Goal: Task Accomplishment & Management: Complete application form

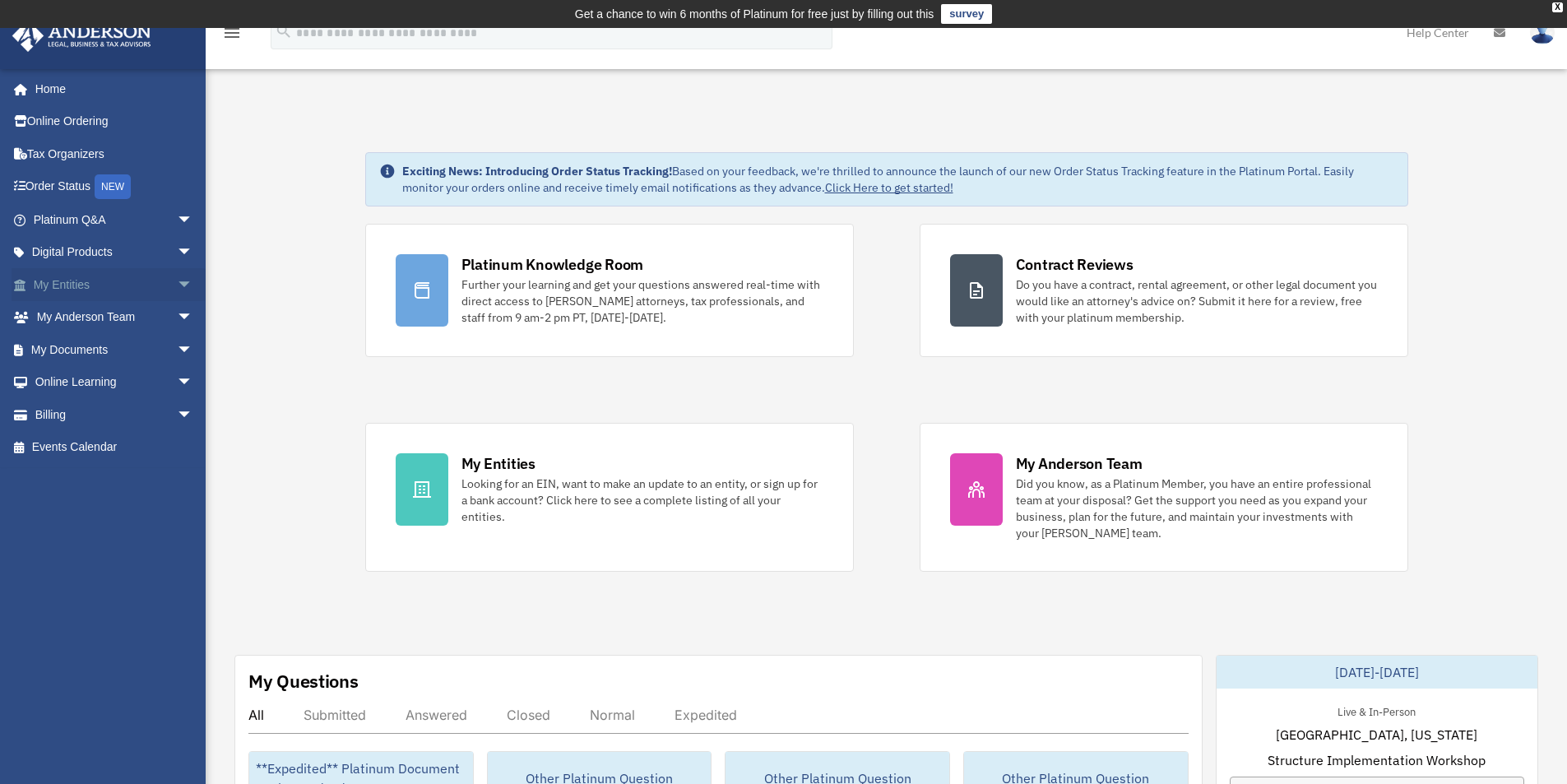
click at [99, 291] on link "My Entities arrow_drop_down" at bounding box center [114, 285] width 207 height 33
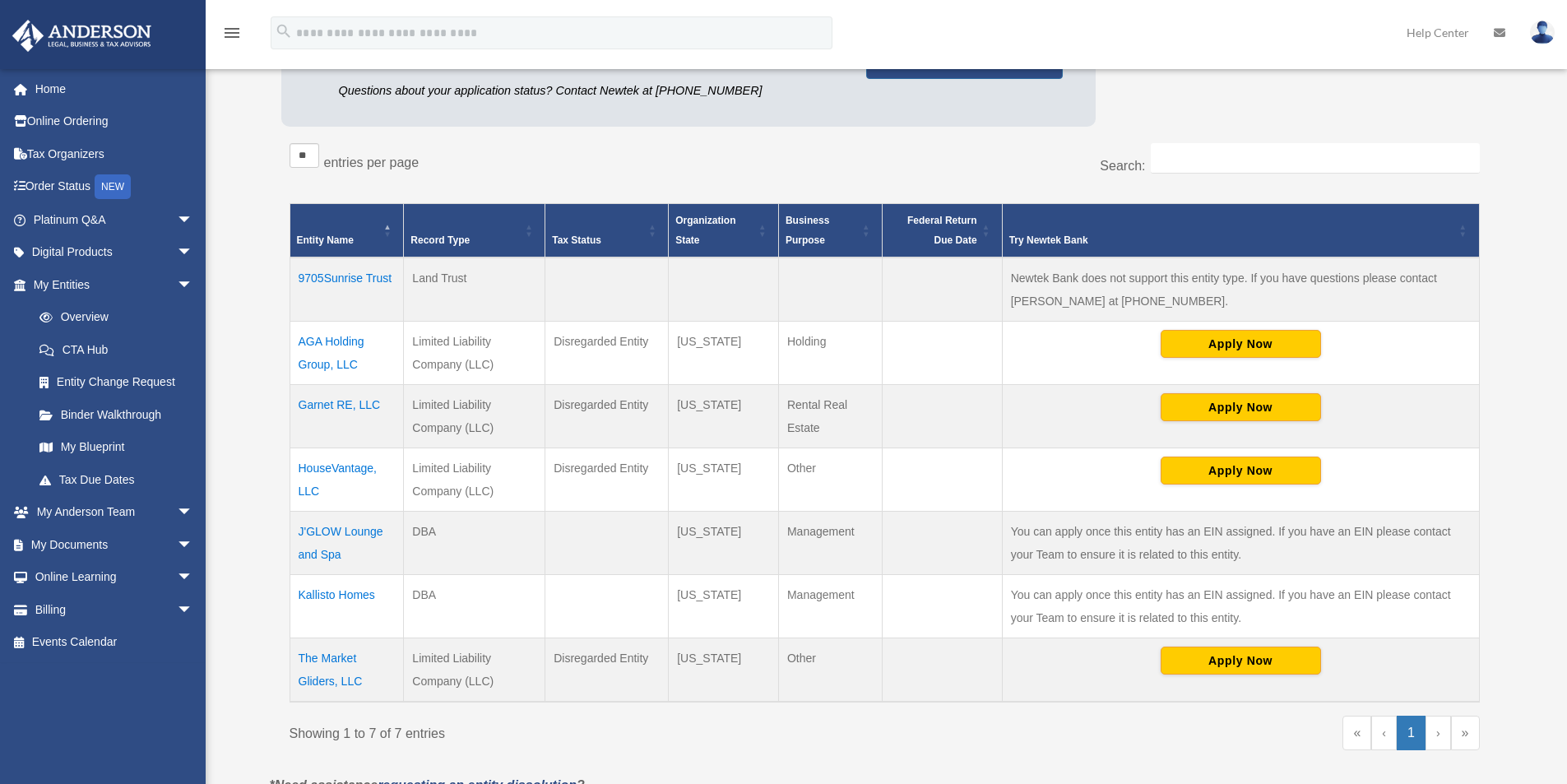
scroll to position [251, 0]
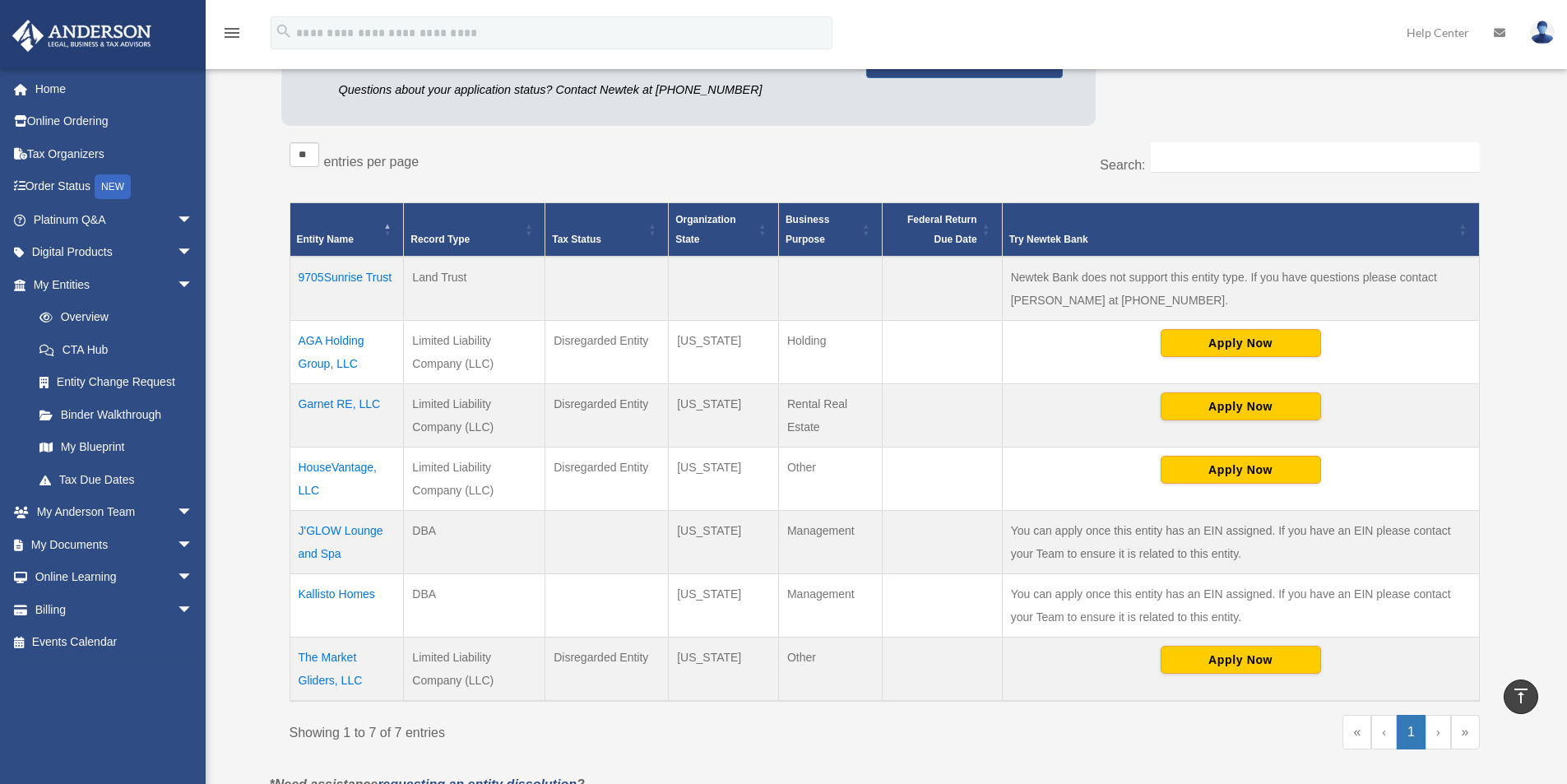
click at [350, 340] on td "AGA Holding Group, LLC" at bounding box center [347, 352] width 114 height 63
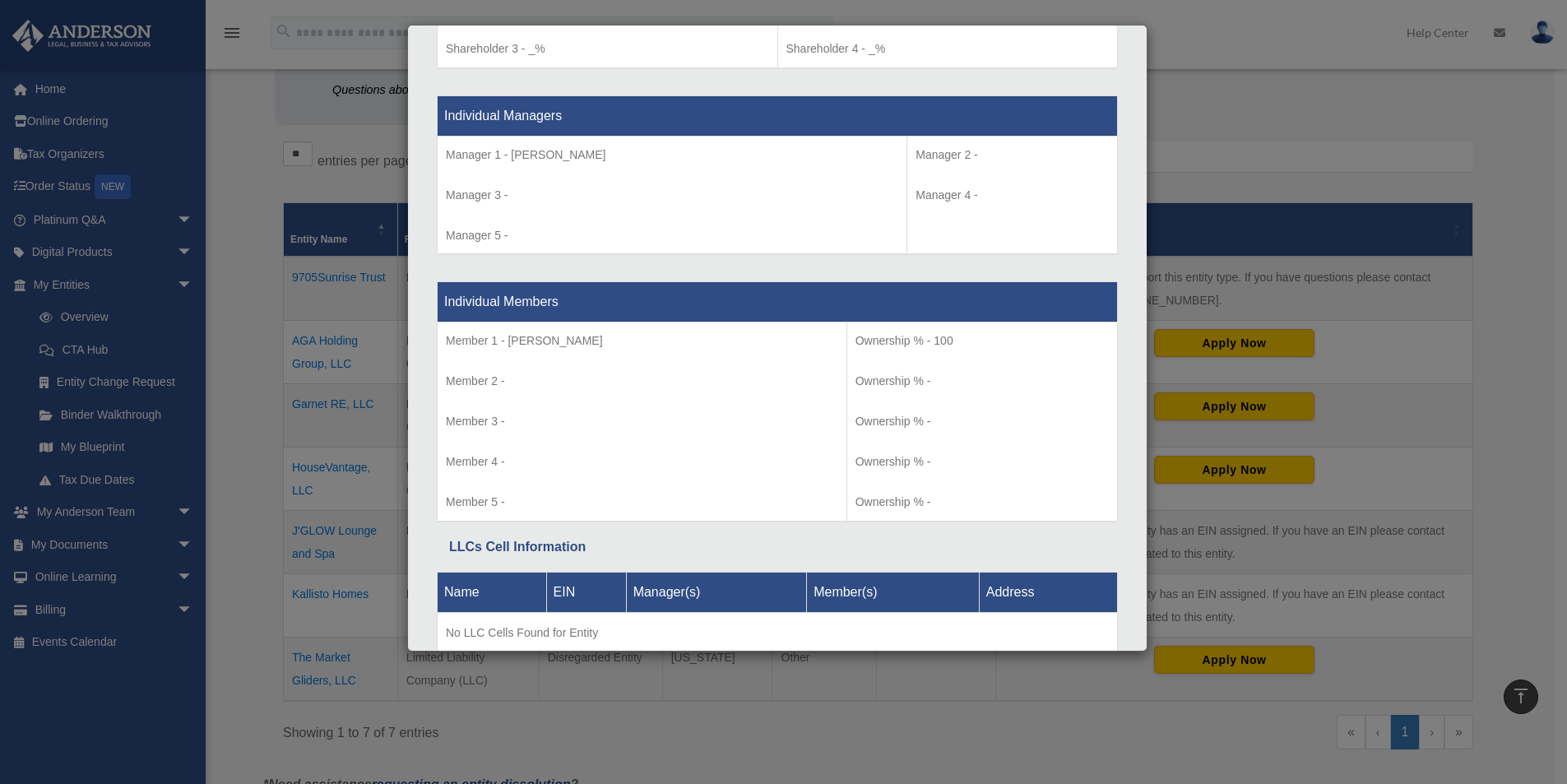
scroll to position [1543, 0]
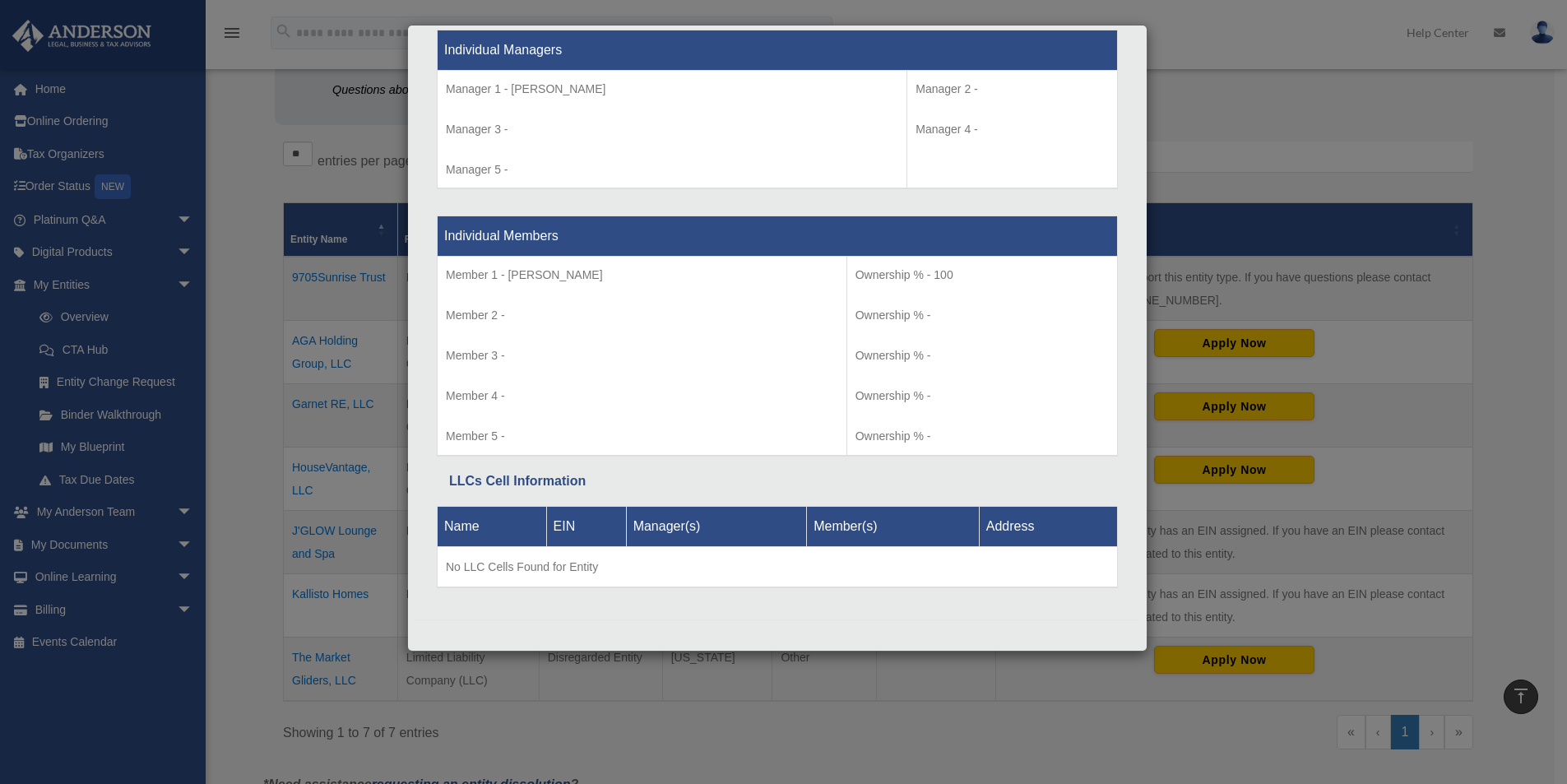
click at [247, 277] on div "Details × Articles Sent Organizational Date" at bounding box center [784, 392] width 1567 height 784
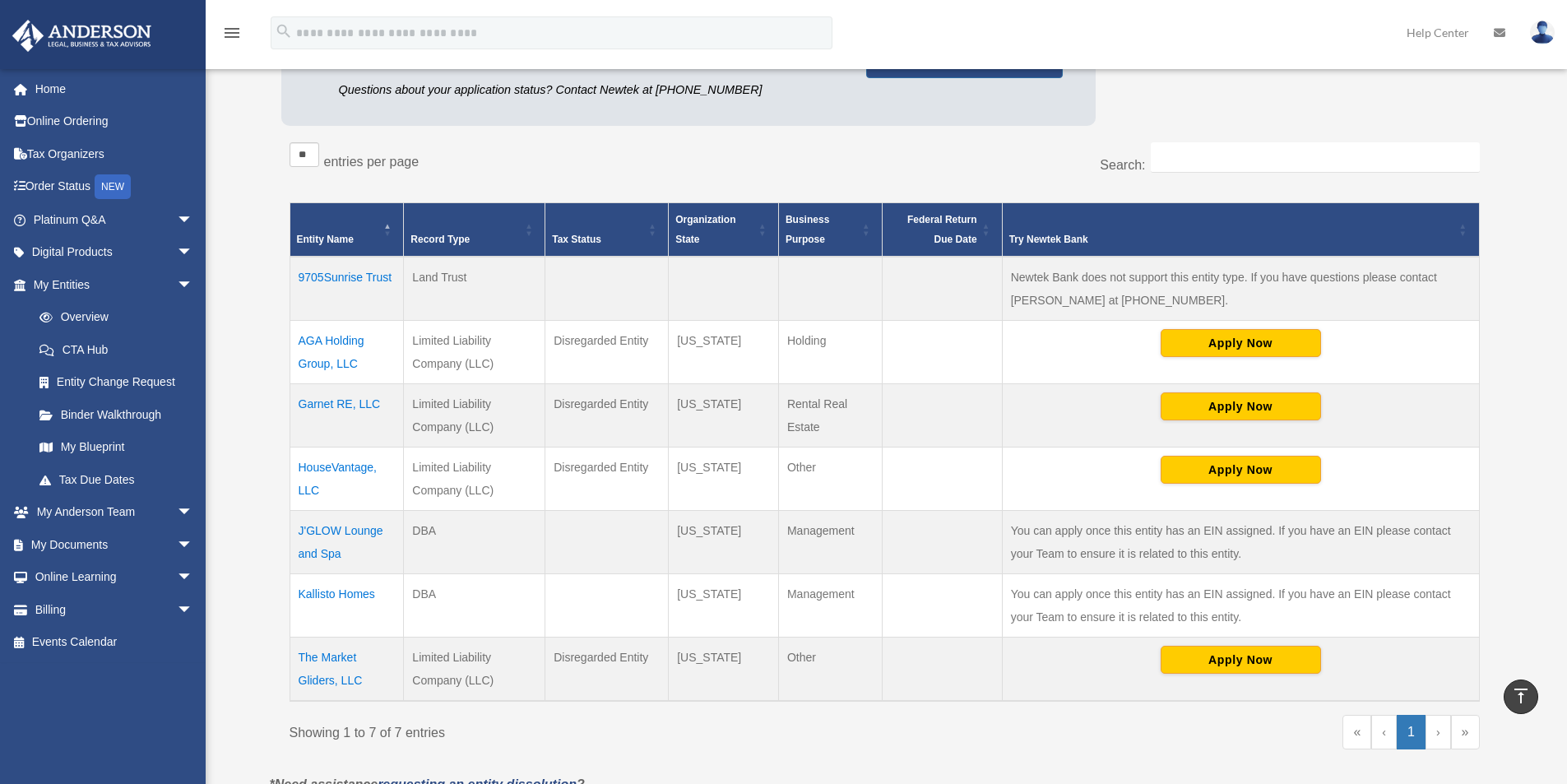
click at [339, 409] on td "Garnet RE, LLC" at bounding box center [347, 415] width 114 height 63
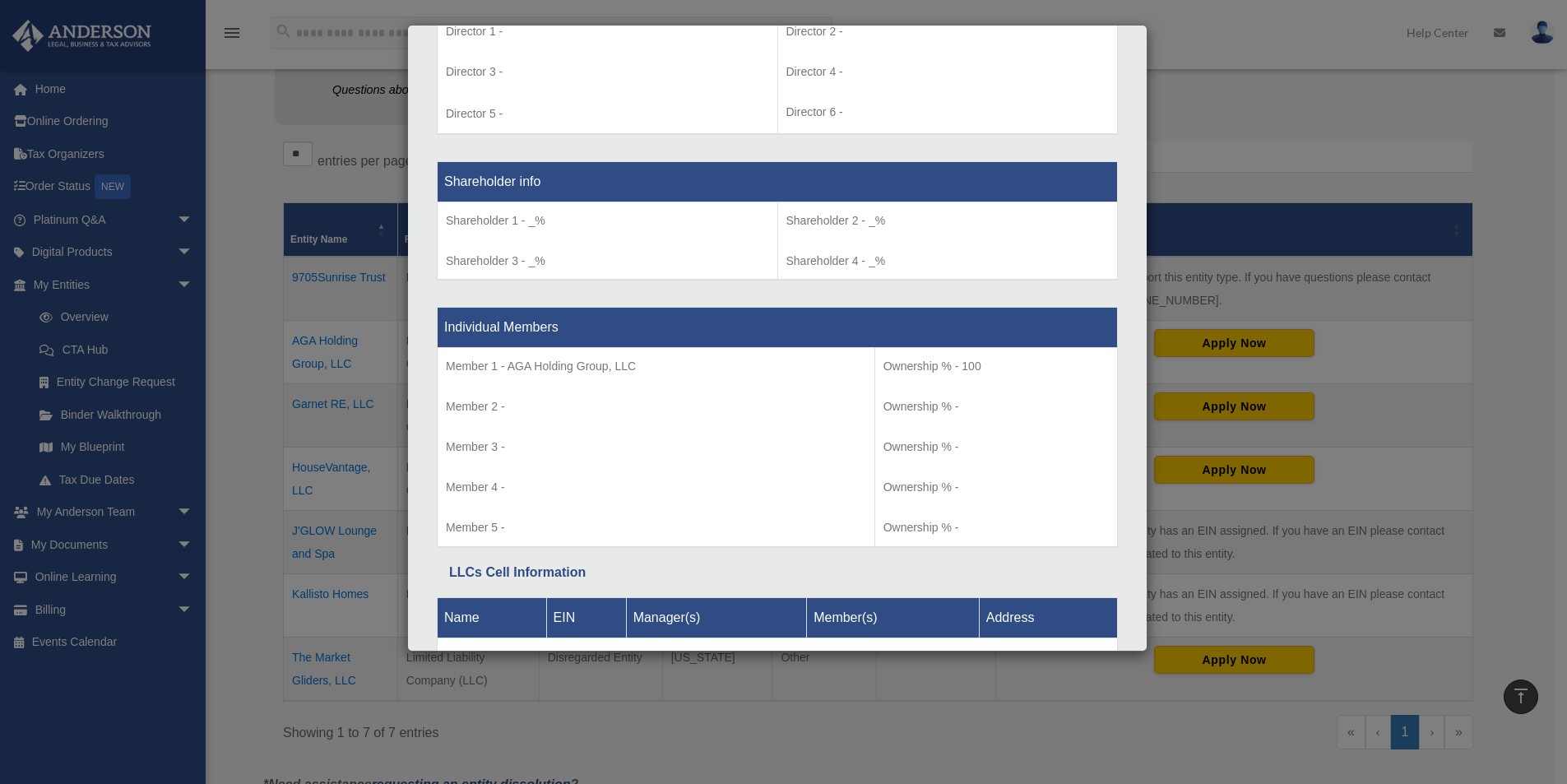
scroll to position [1397, 0]
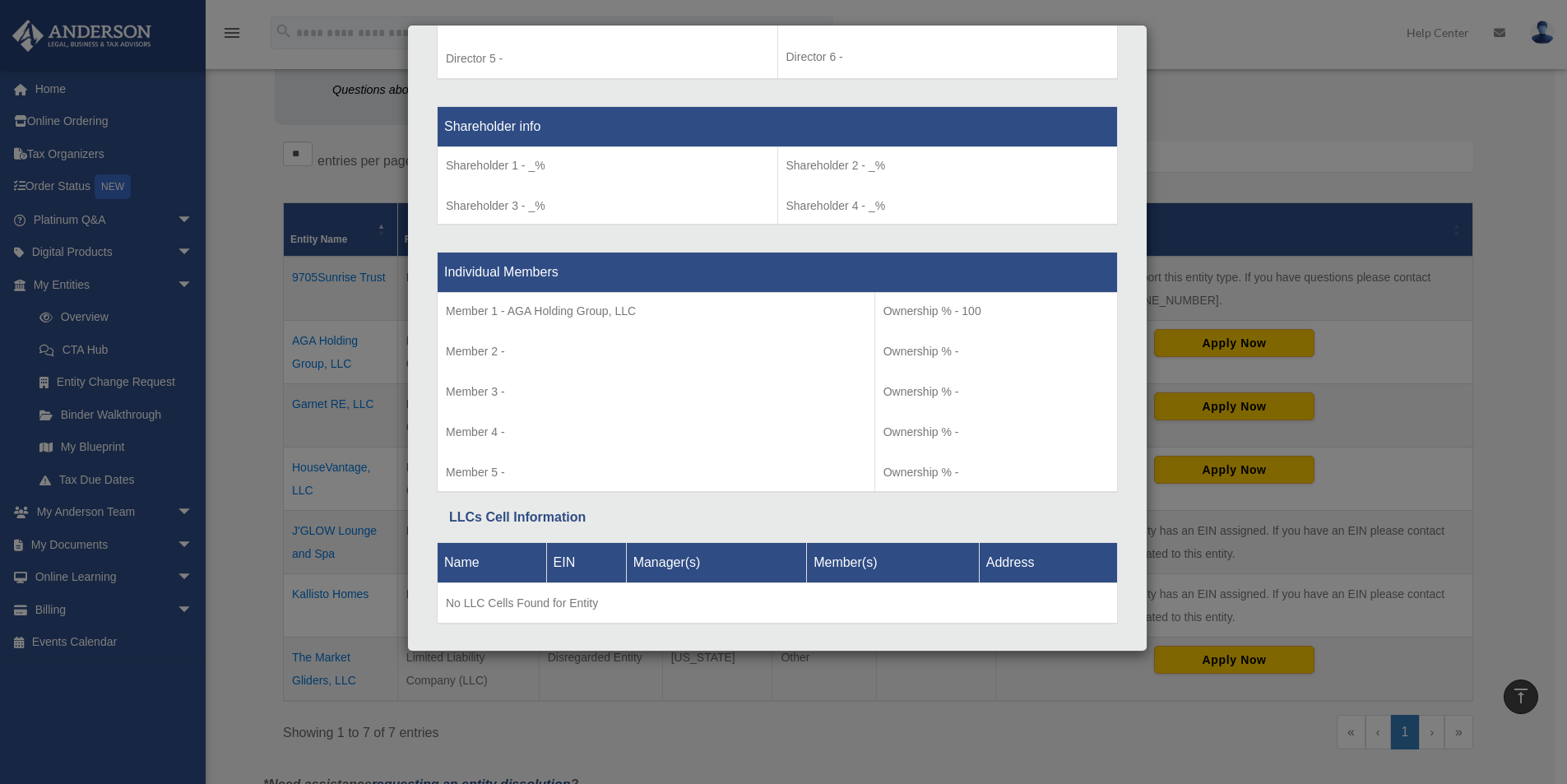
click at [247, 370] on div "Details × Articles Sent Organizational Date" at bounding box center [784, 392] width 1567 height 784
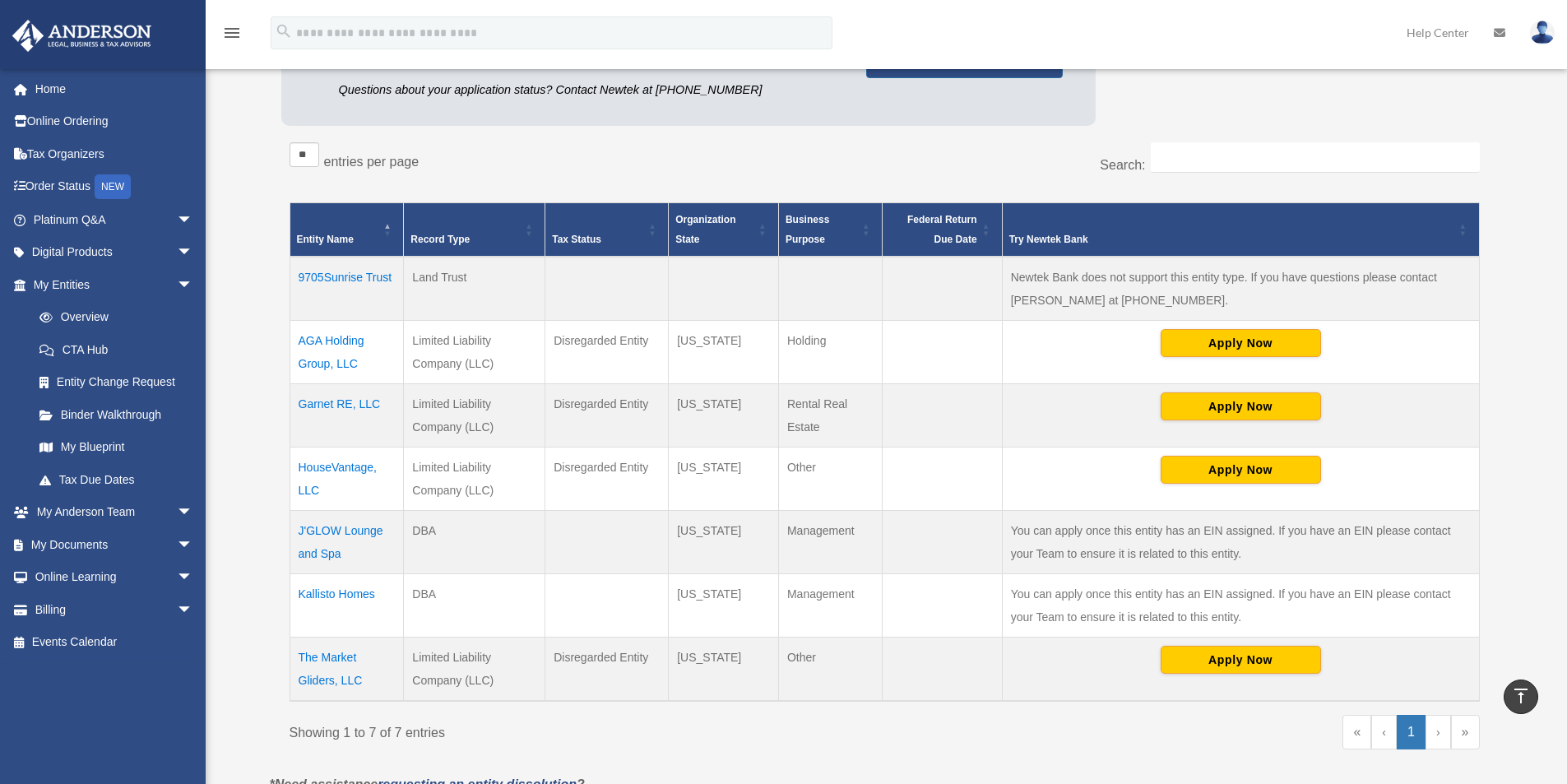
click at [334, 467] on td "HouseVantage, LLC" at bounding box center [347, 479] width 114 height 63
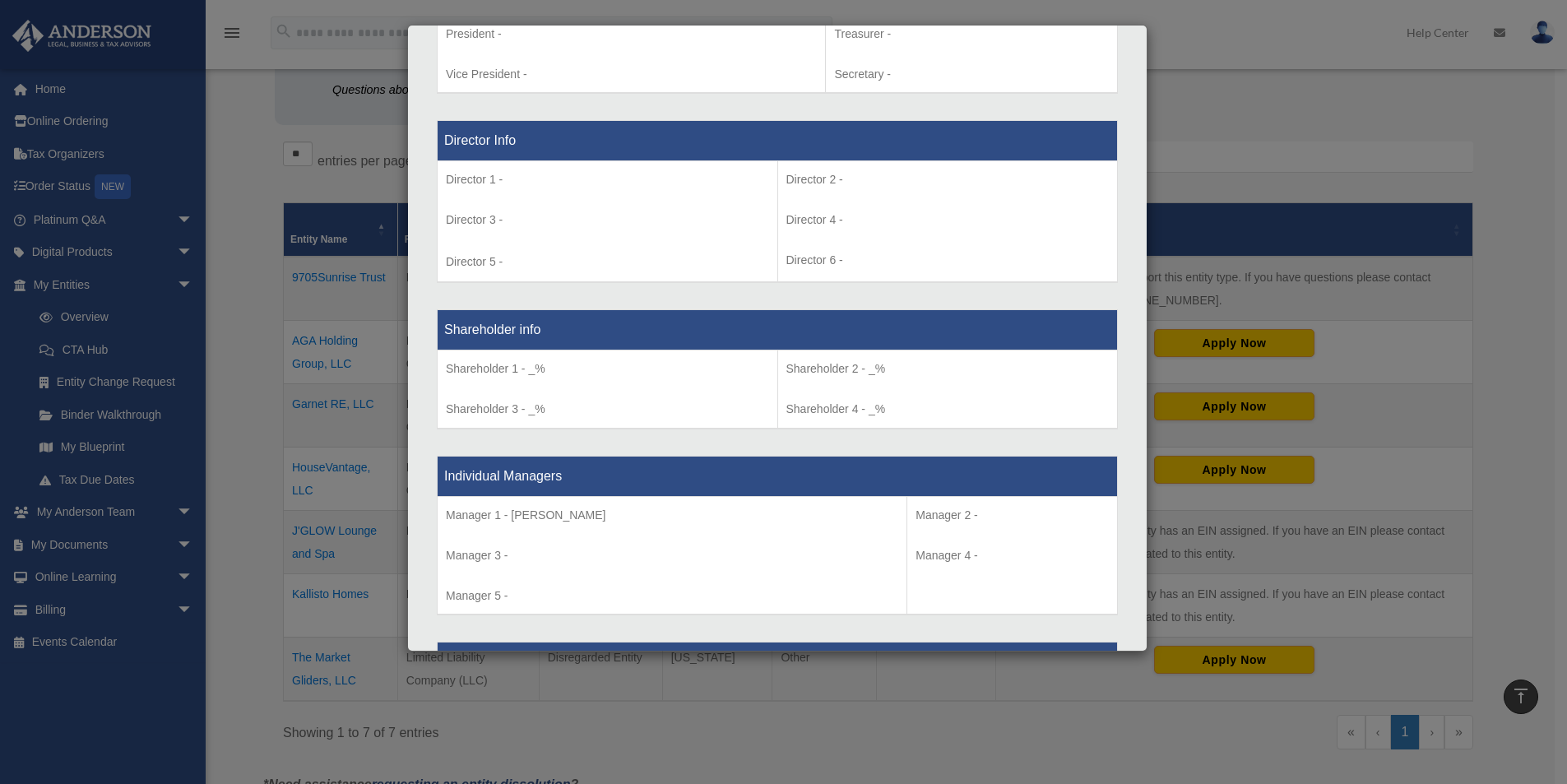
scroll to position [1069, 0]
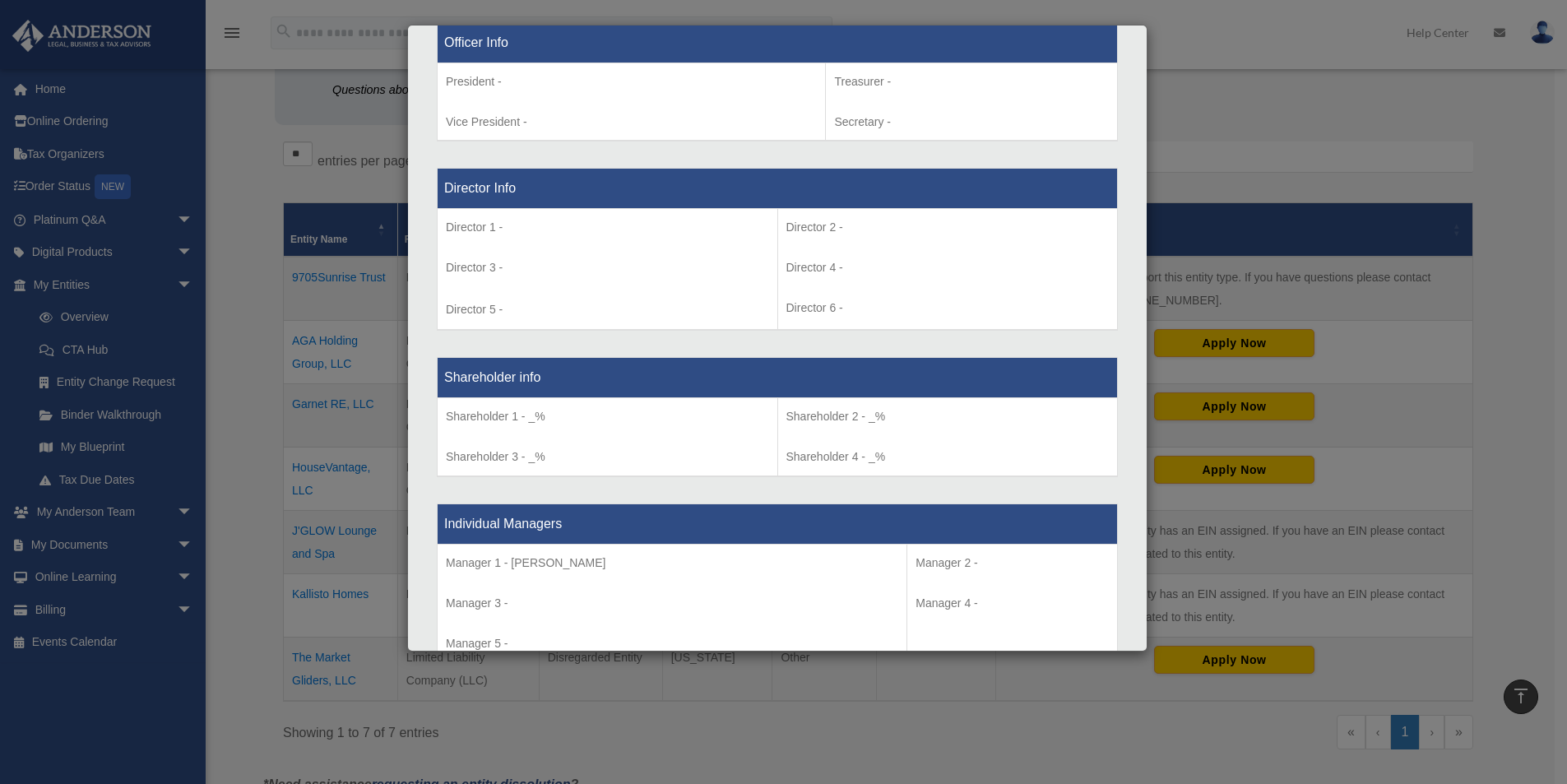
click at [248, 454] on div "Details × Articles Sent Organizational Date" at bounding box center [784, 392] width 1567 height 784
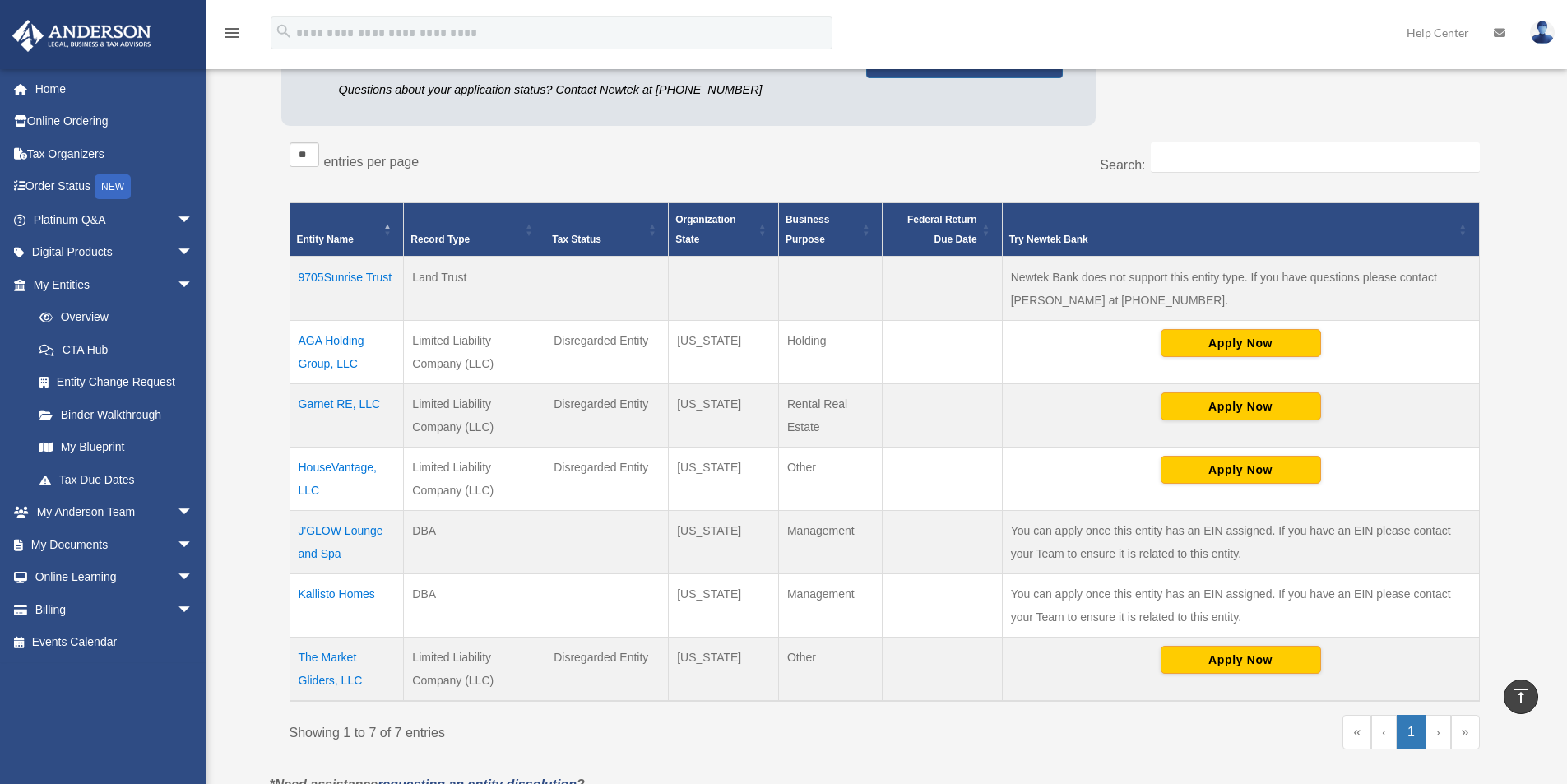
click at [339, 657] on td "The Market Gliders, LLC" at bounding box center [347, 670] width 114 height 64
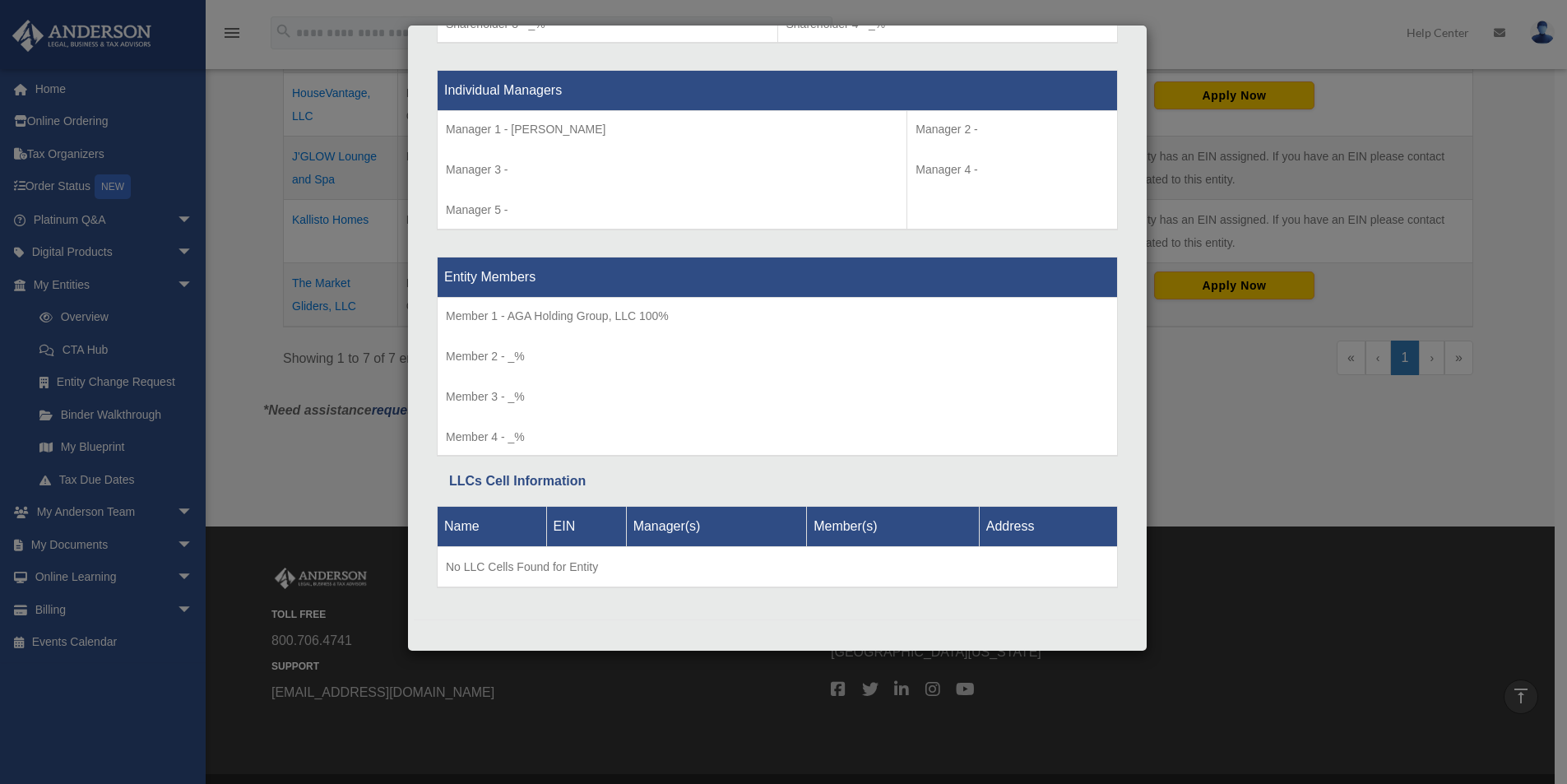
scroll to position [662, 0]
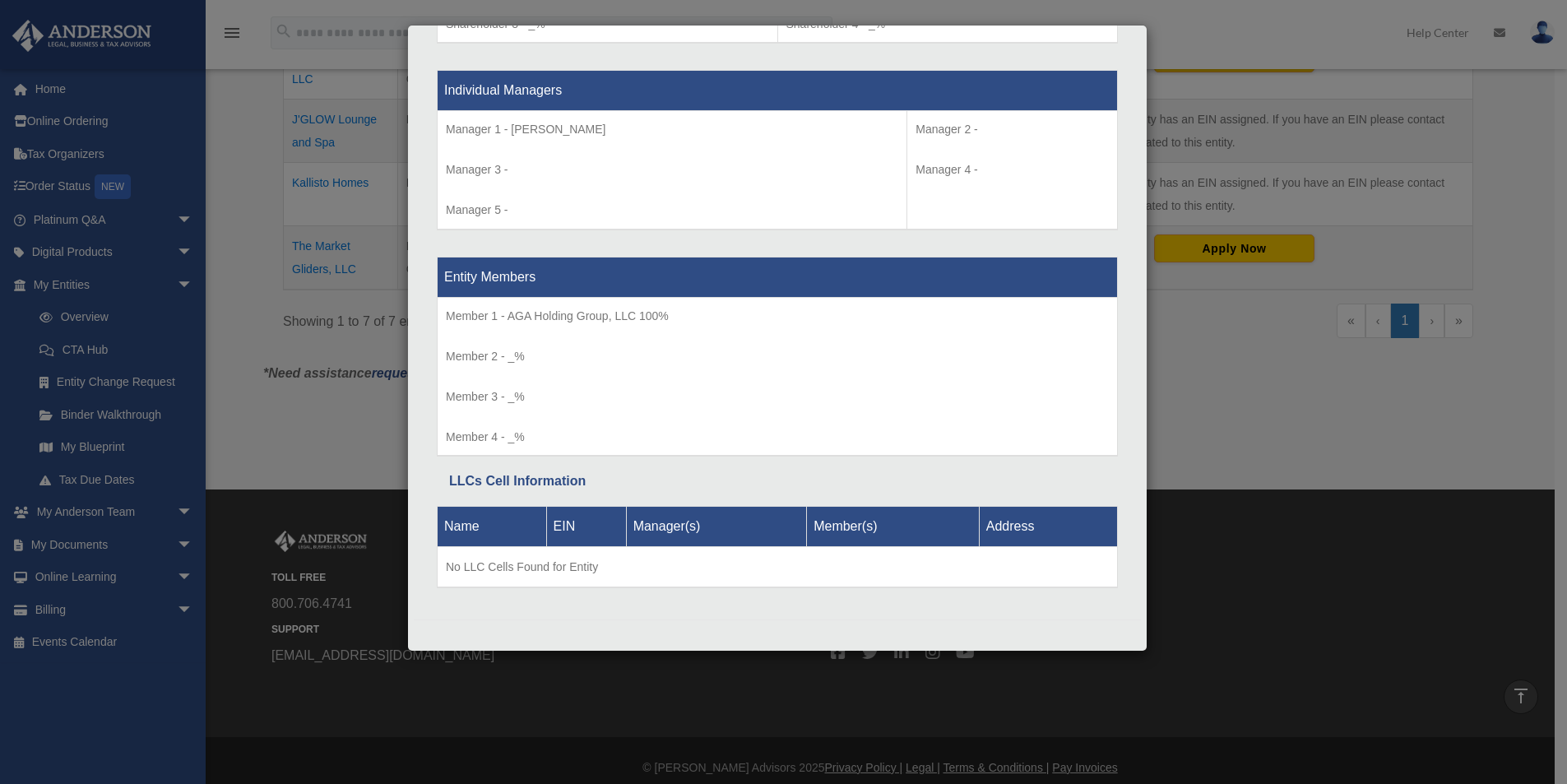
click at [360, 410] on div "Details × Articles Sent Organizational Date" at bounding box center [784, 392] width 1567 height 784
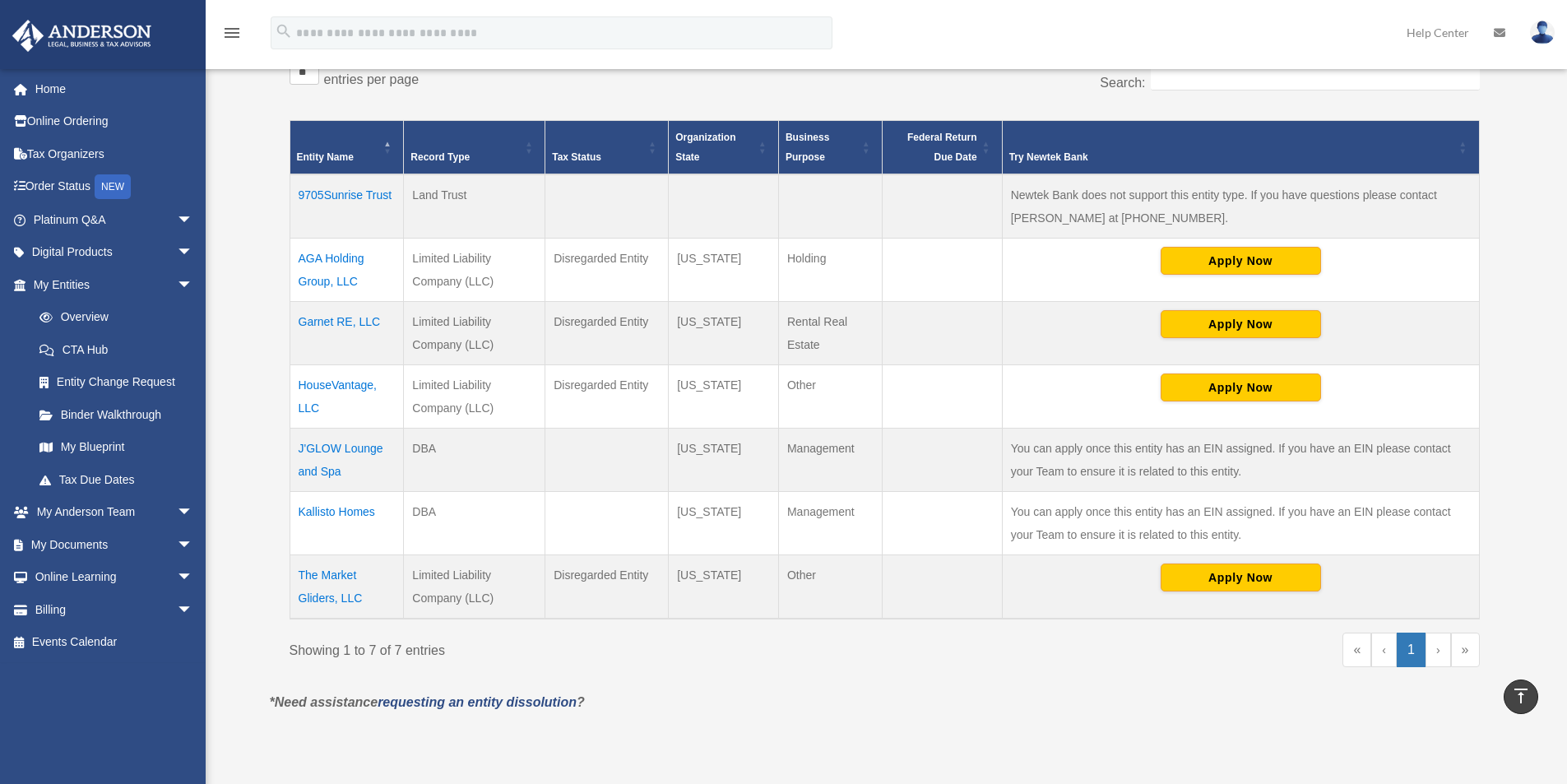
scroll to position [415, 0]
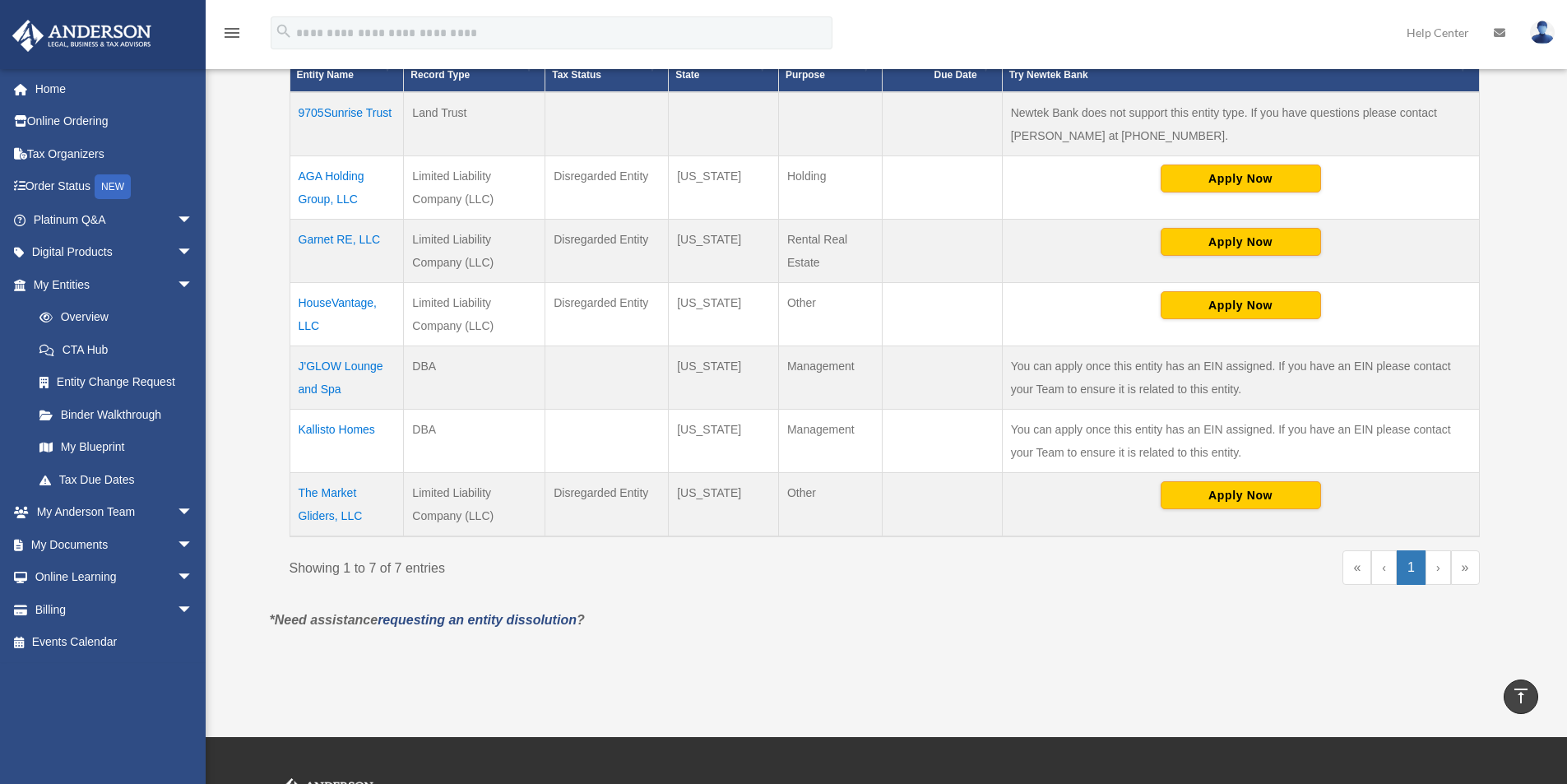
drag, startPoint x: 1225, startPoint y: 572, endPoint x: 1300, endPoint y: 573, distance: 75.0
click at [1234, 573] on div "« ‹ 1 › »" at bounding box center [1189, 576] width 584 height 50
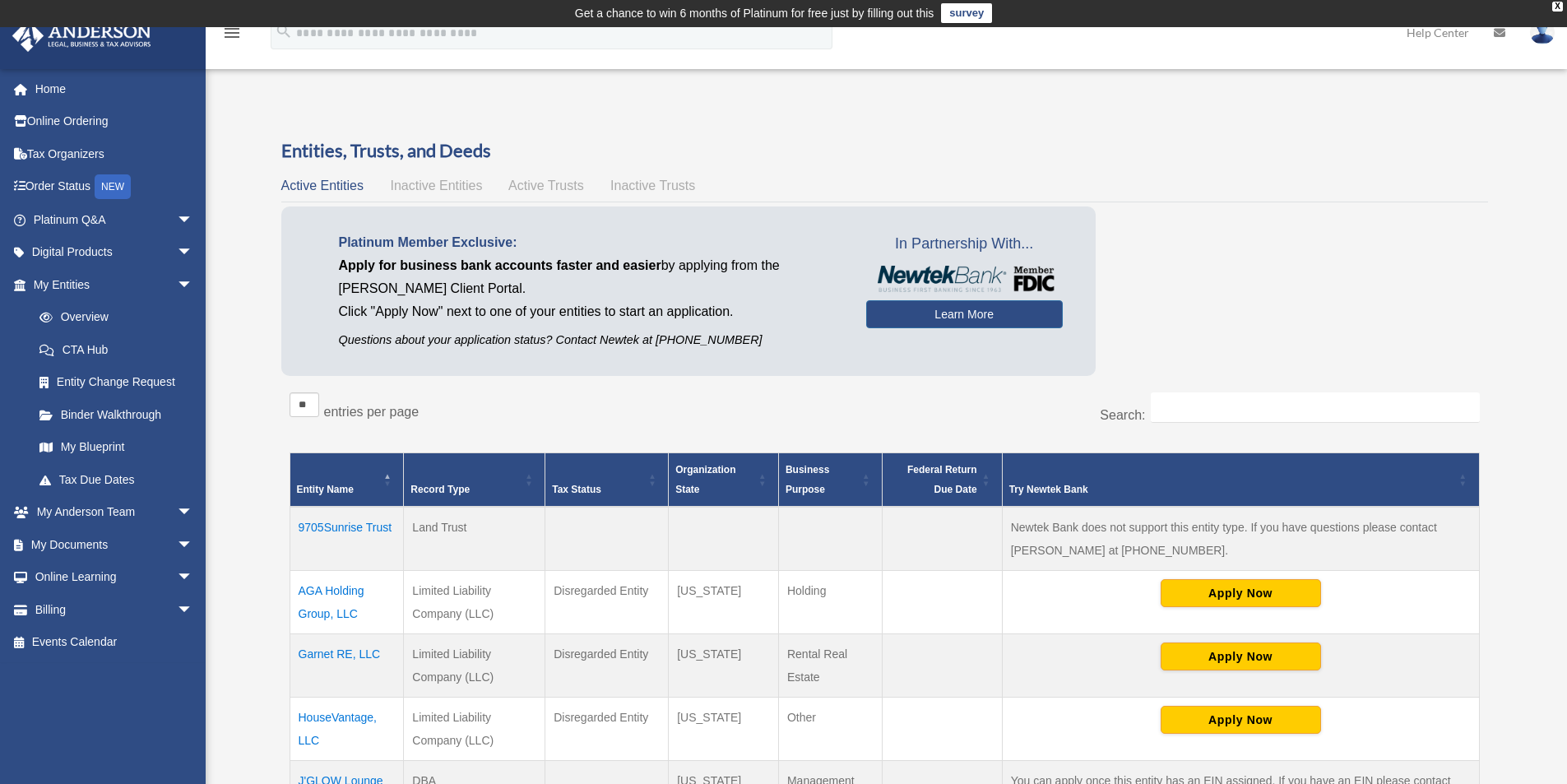
scroll to position [0, 0]
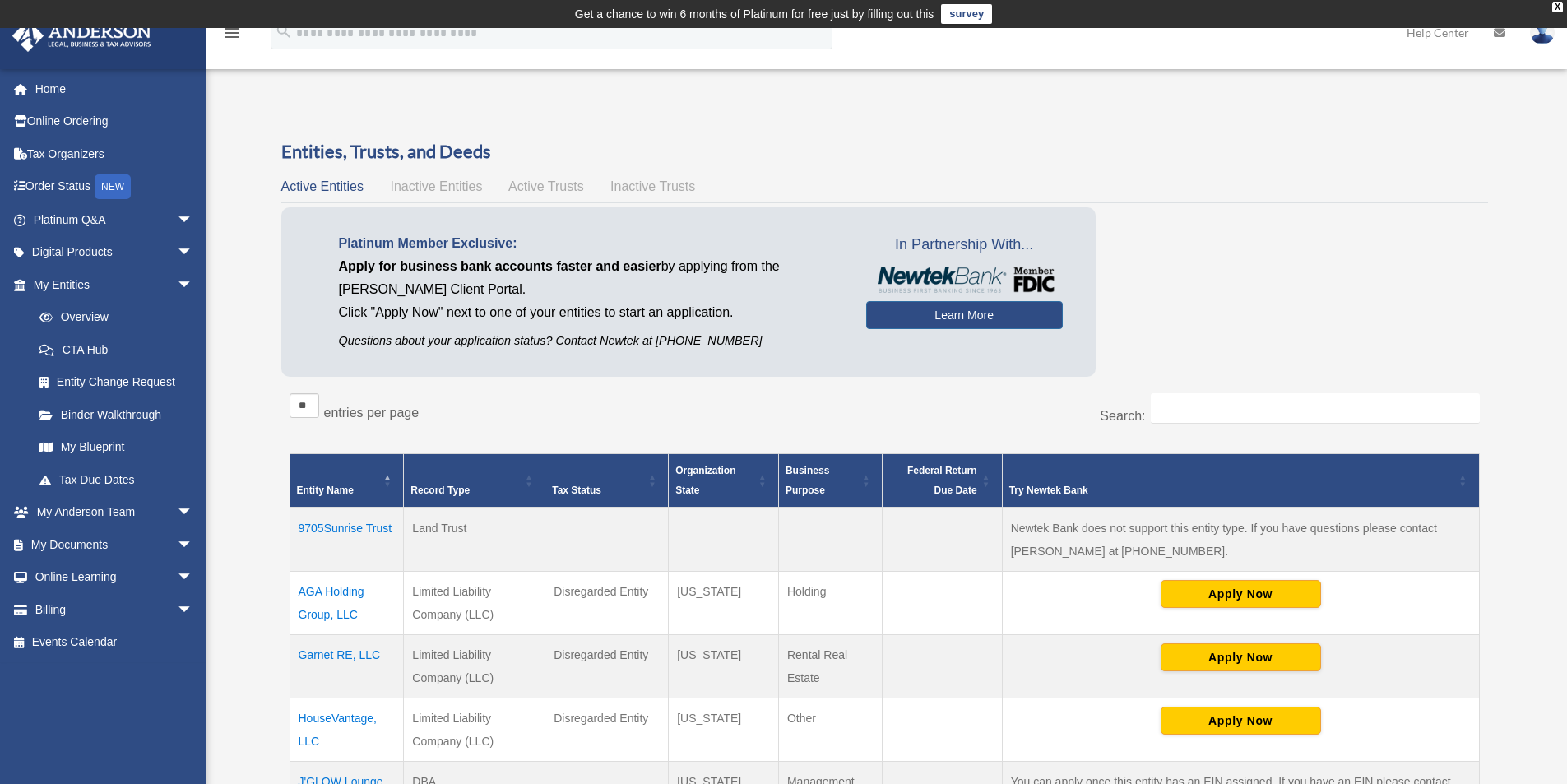
click at [419, 191] on span "Inactive Entities" at bounding box center [435, 186] width 92 height 14
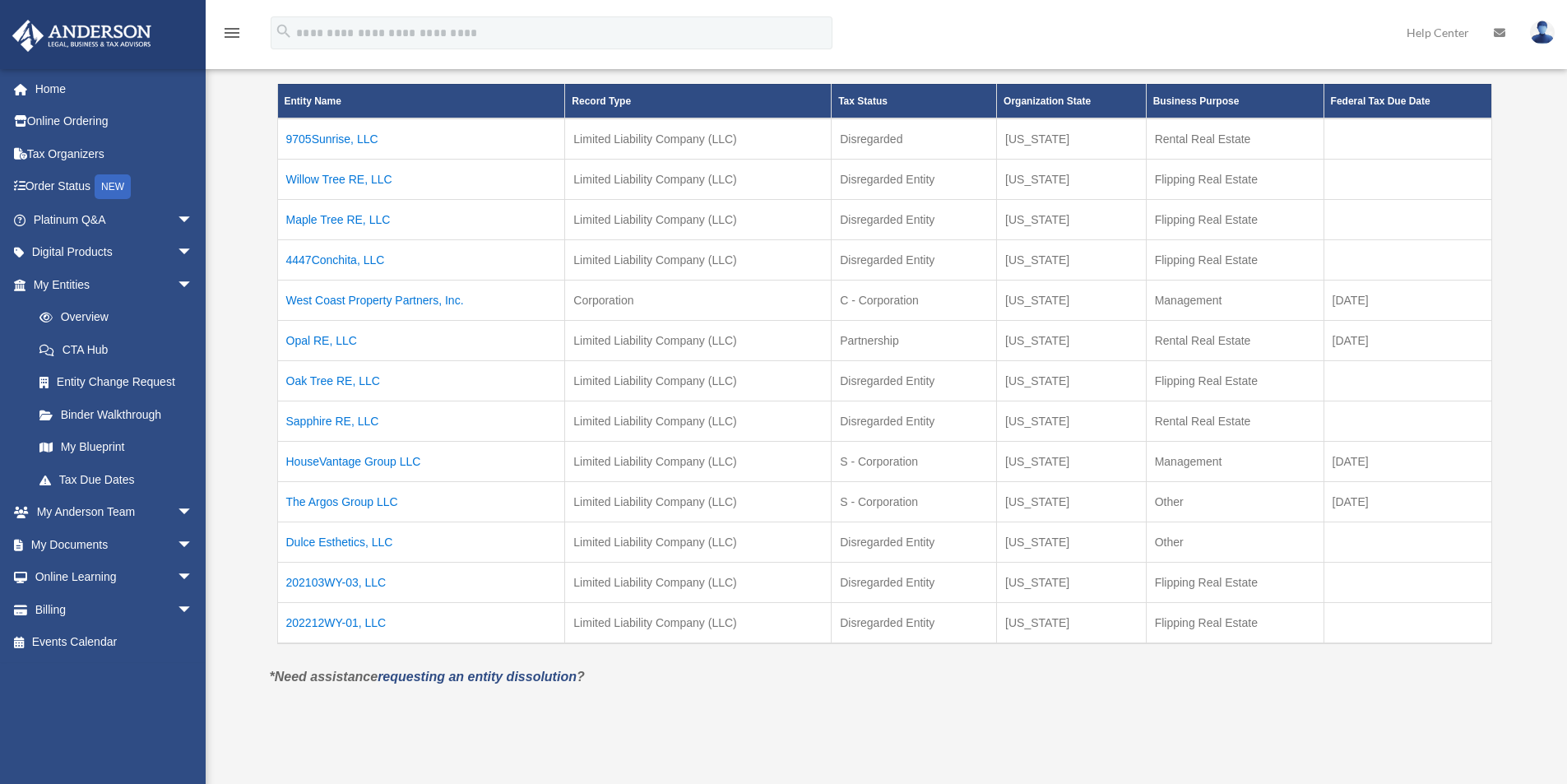
scroll to position [329, 0]
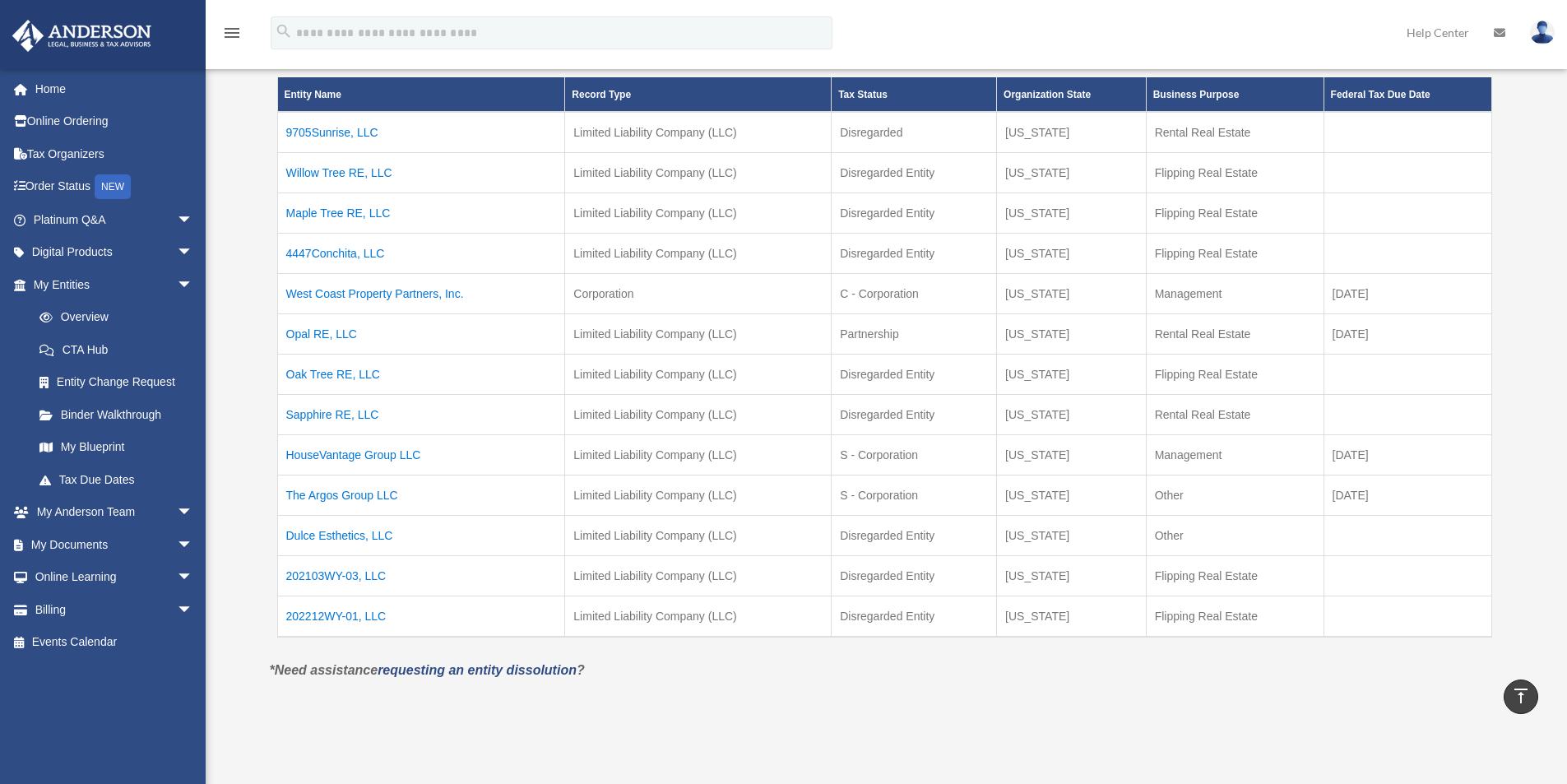
click at [339, 451] on td "HouseVantage Group LLC" at bounding box center [421, 455] width 288 height 41
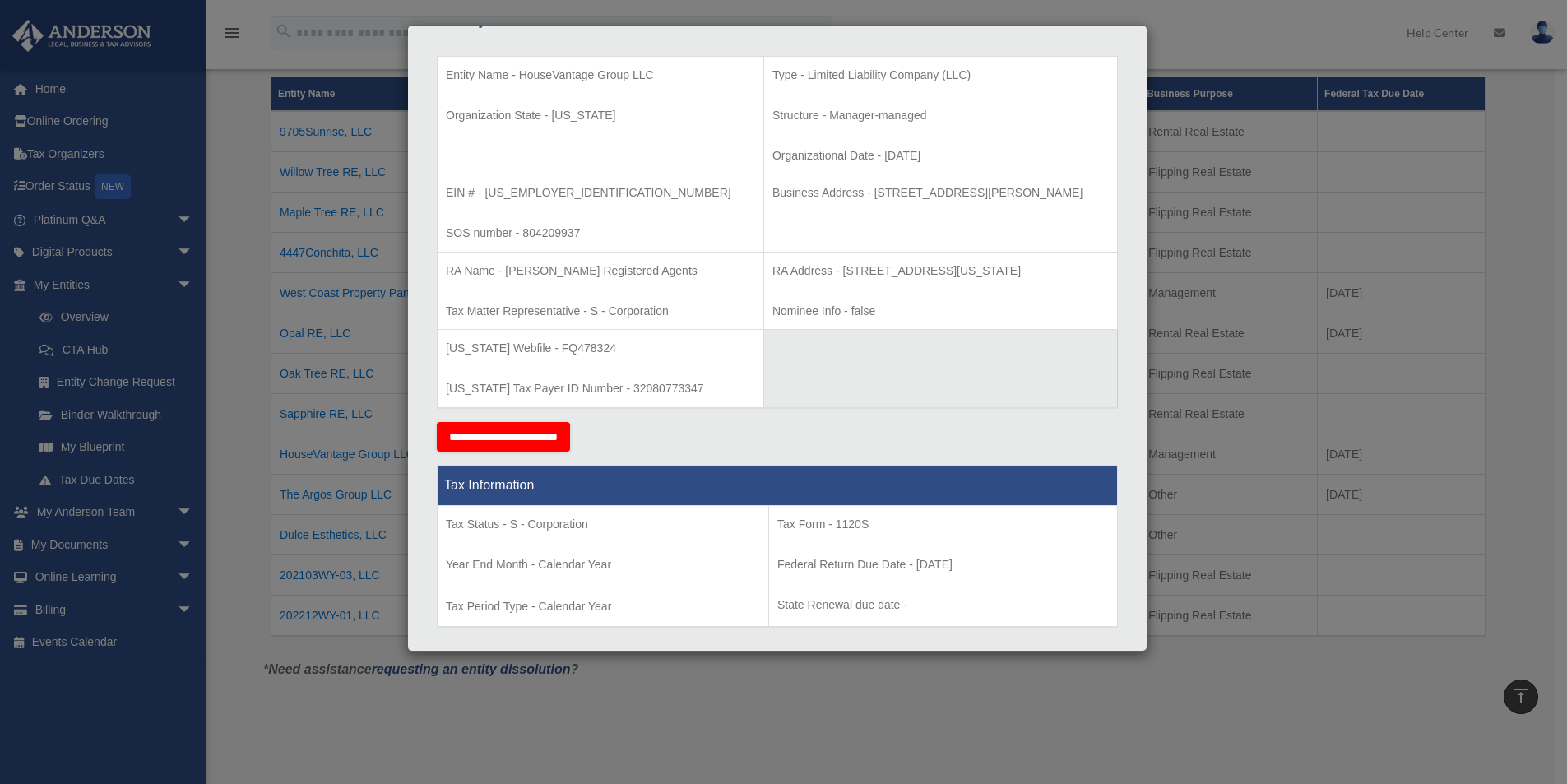
click at [258, 409] on div "Details × Articles Sent Organizational Date" at bounding box center [784, 392] width 1567 height 784
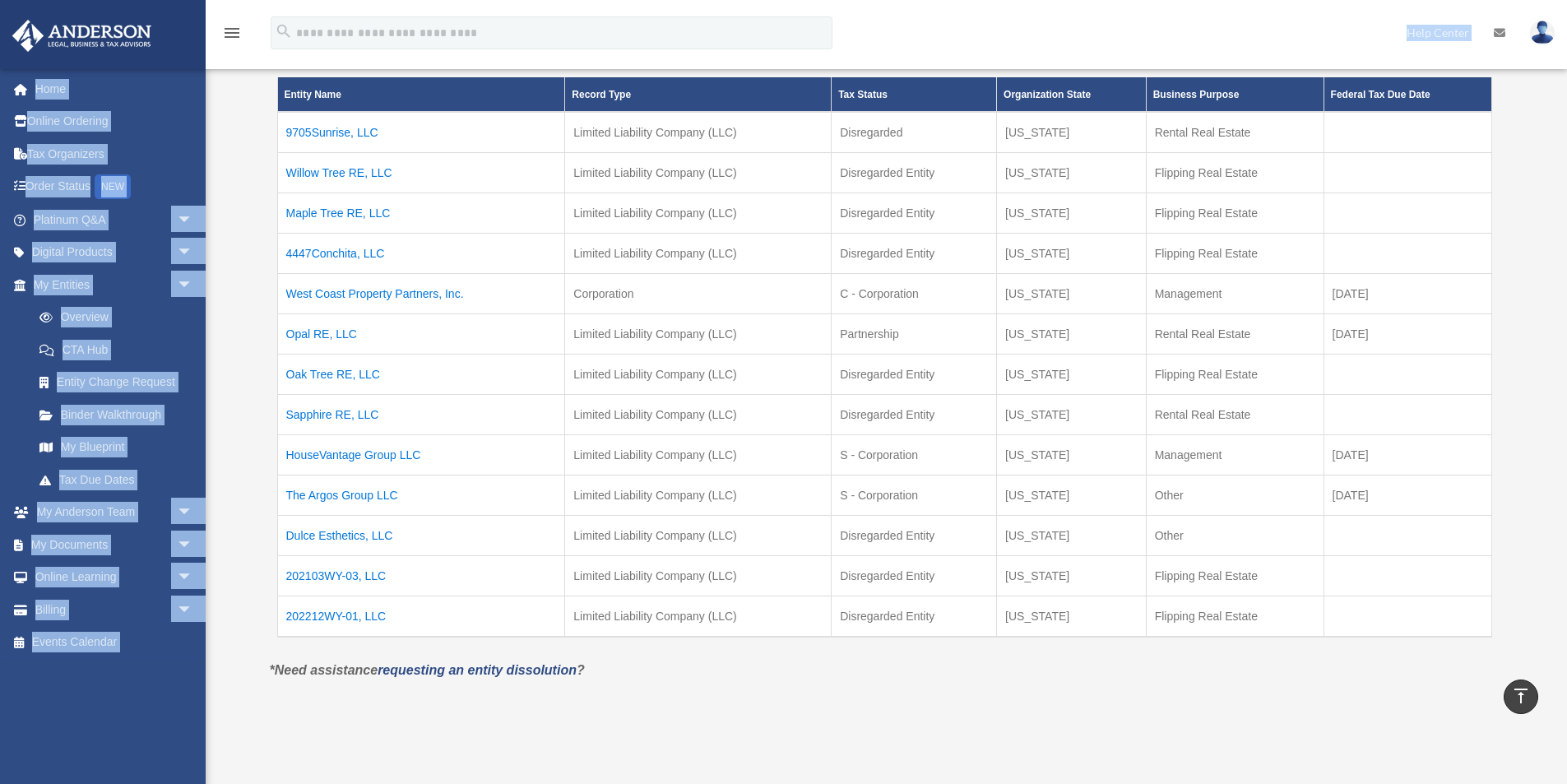
drag, startPoint x: 1001, startPoint y: -17, endPoint x: 812, endPoint y: -54, distance: 192.6
click at [812, 0] on html "X Get a chance to win 6 months of Platinum for free just by filling out this su…" at bounding box center [784, 384] width 1567 height 1425
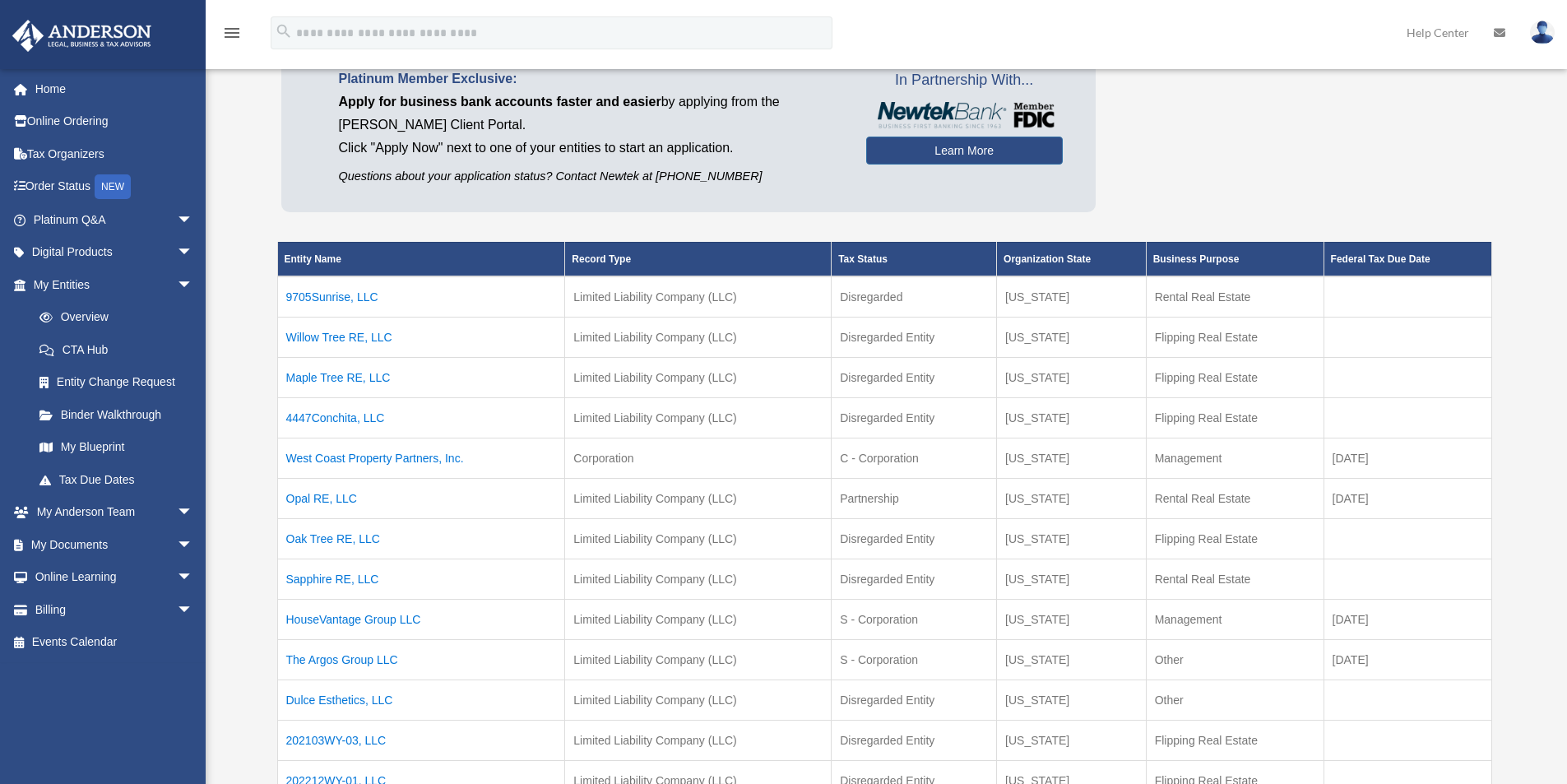
click at [251, 197] on div "Overview [EMAIL_ADDRESS][DOMAIN_NAME] Sign Out [EMAIL_ADDRESS][DOMAIN_NAME] Hom…" at bounding box center [784, 408] width 1567 height 963
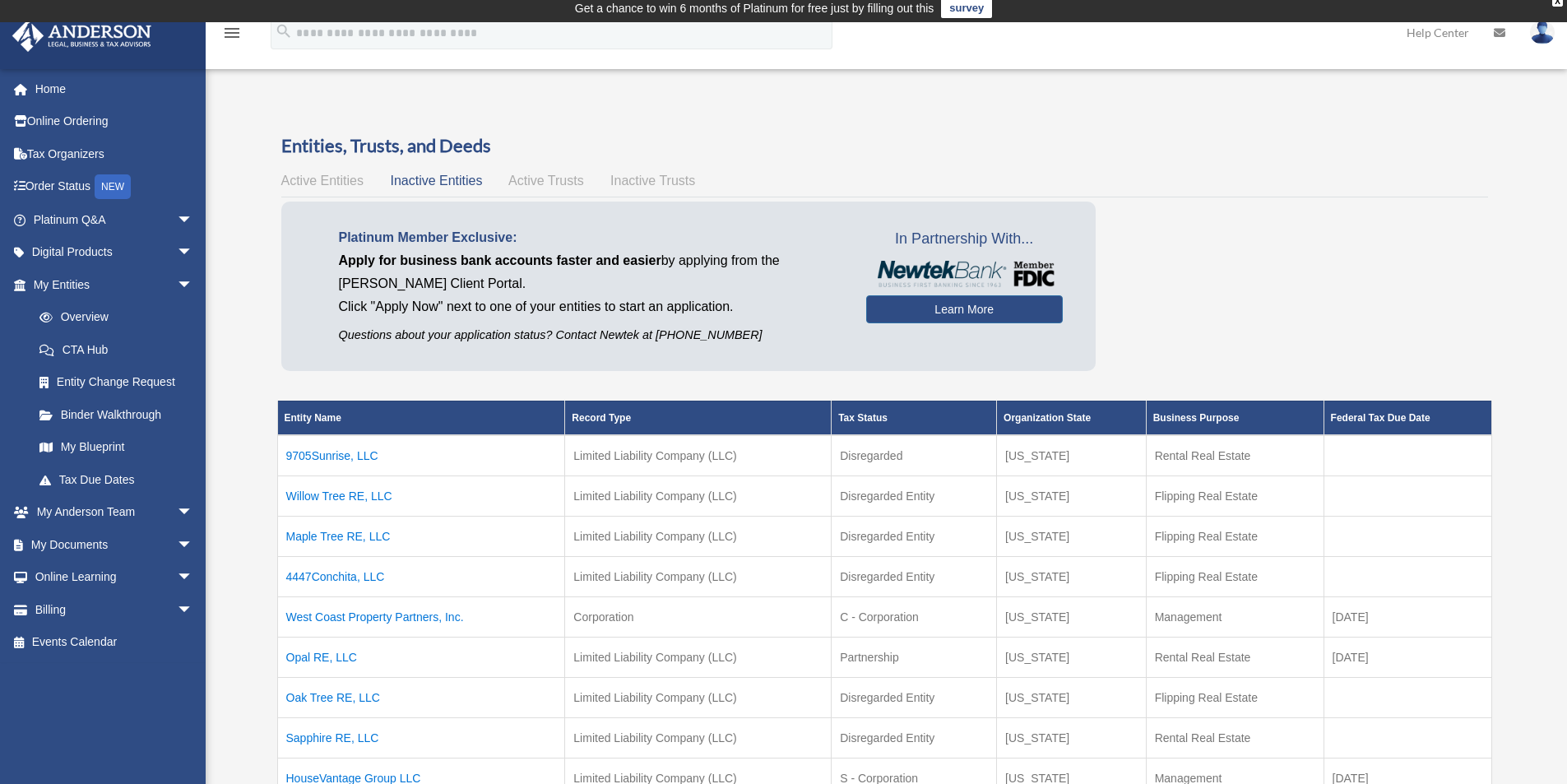
scroll to position [0, 0]
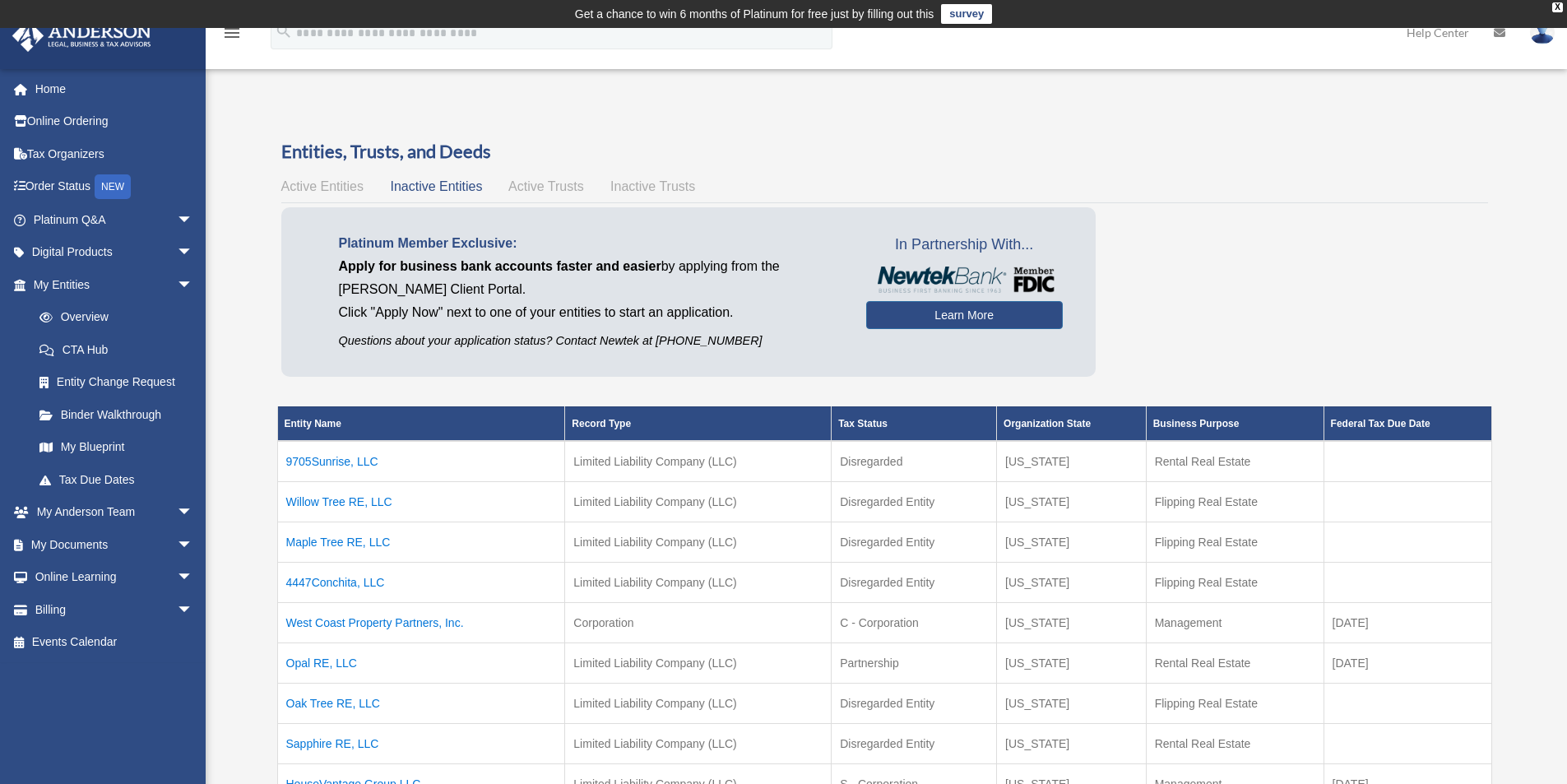
click at [326, 186] on span "Active Entities" at bounding box center [322, 186] width 82 height 14
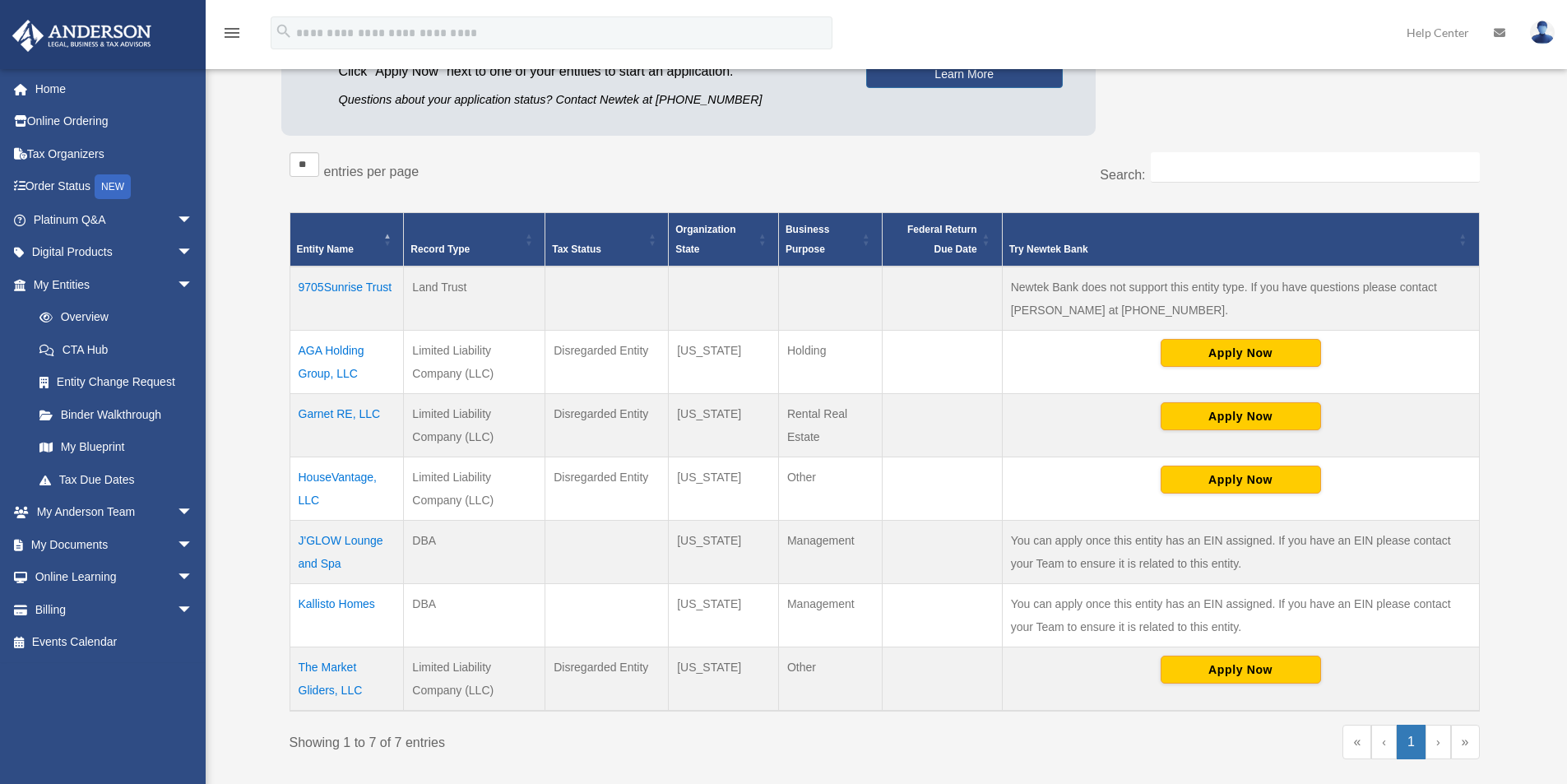
scroll to position [247, 0]
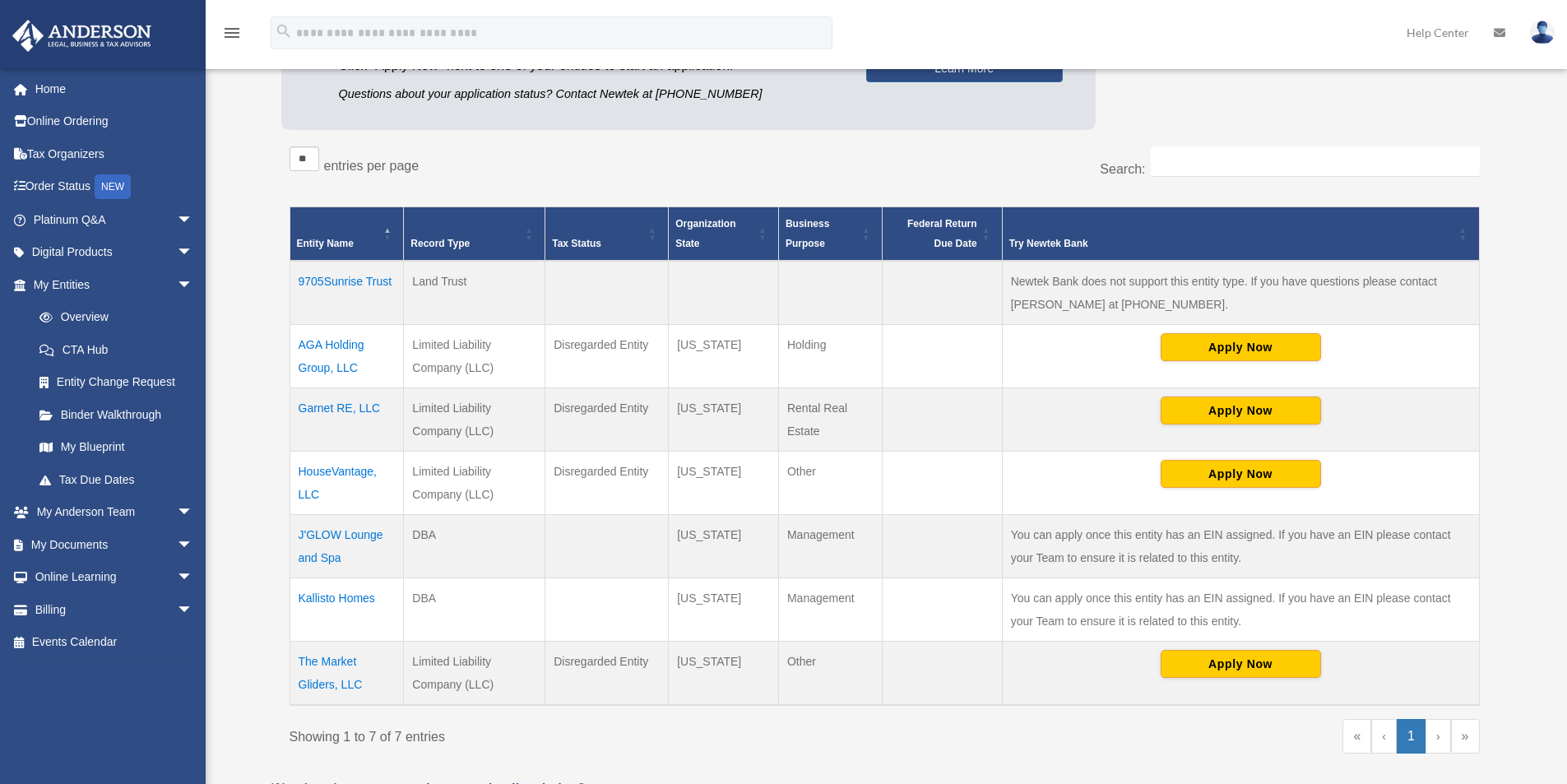
click at [336, 662] on td "The Market Gliders, LLC" at bounding box center [347, 674] width 114 height 64
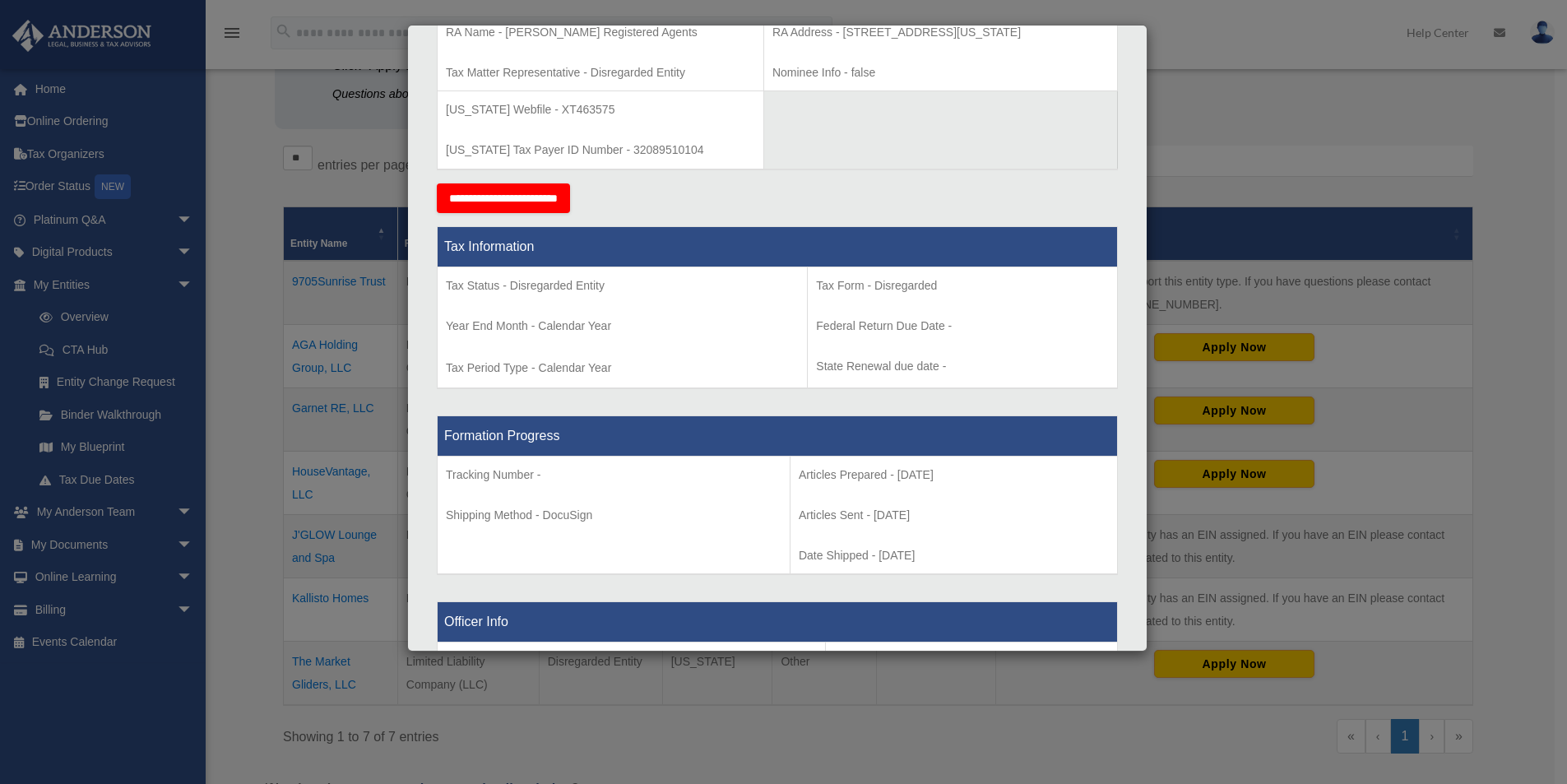
scroll to position [576, 0]
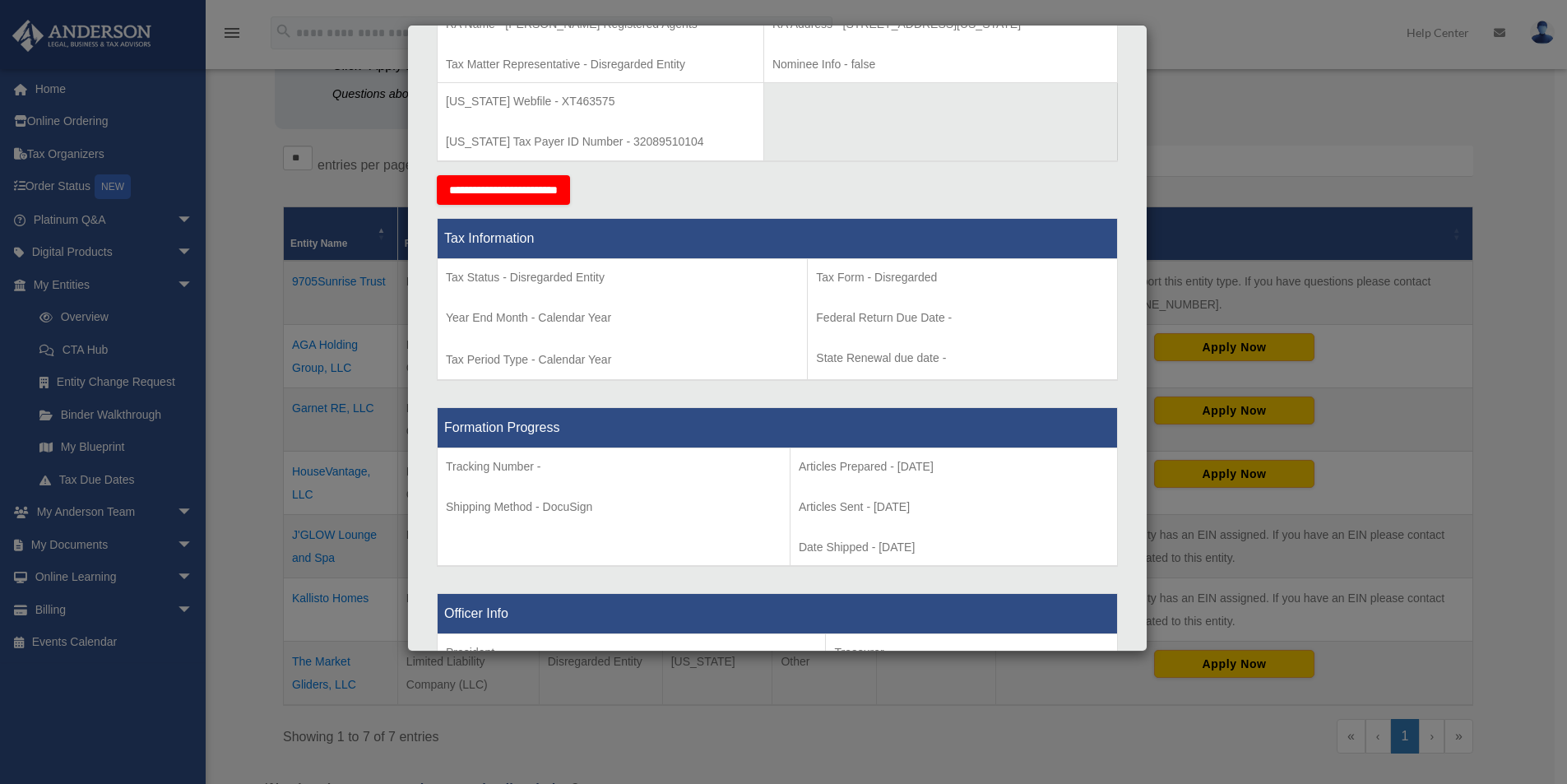
click at [496, 184] on input "**********" at bounding box center [503, 190] width 133 height 30
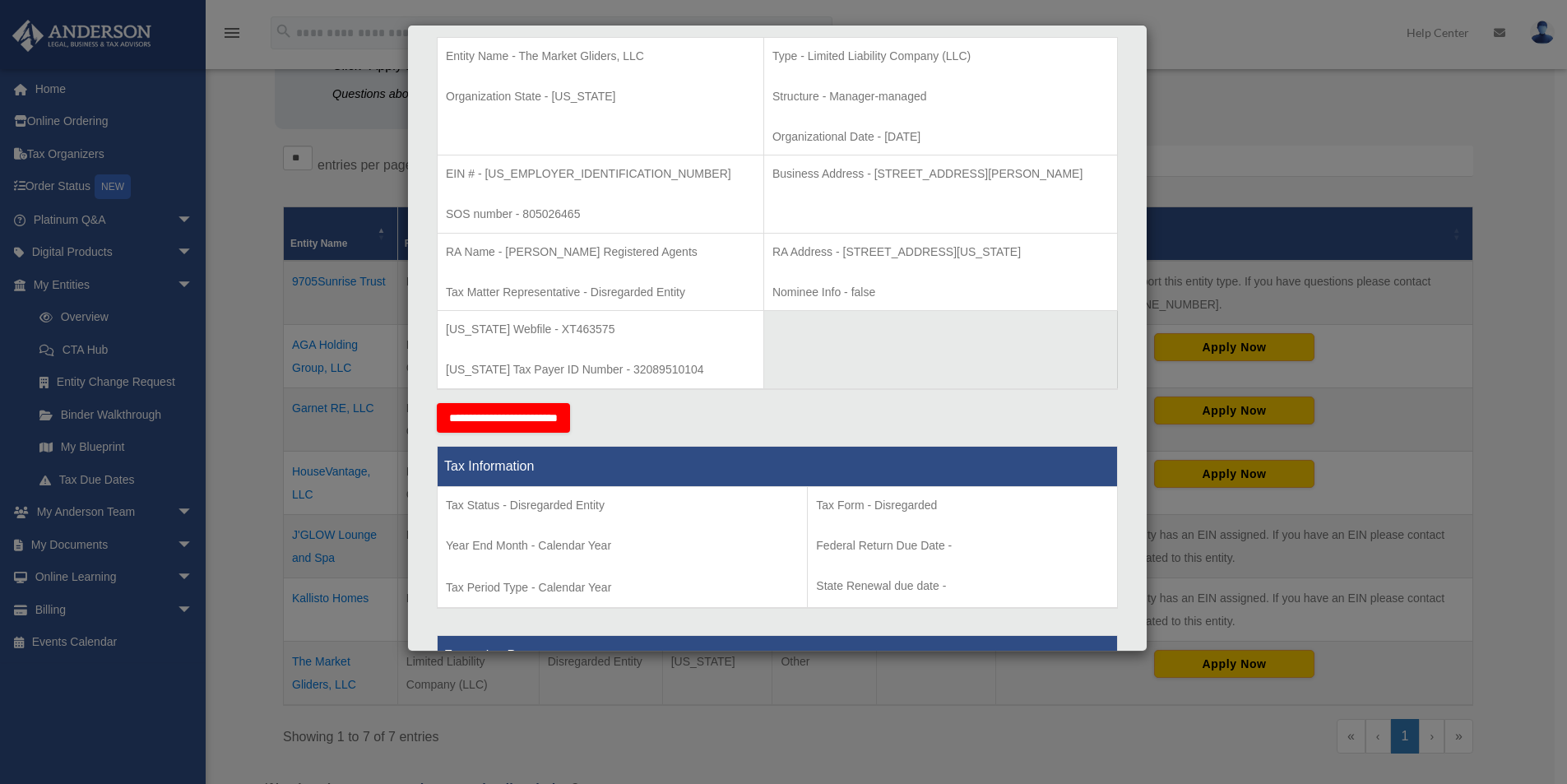
scroll to position [329, 0]
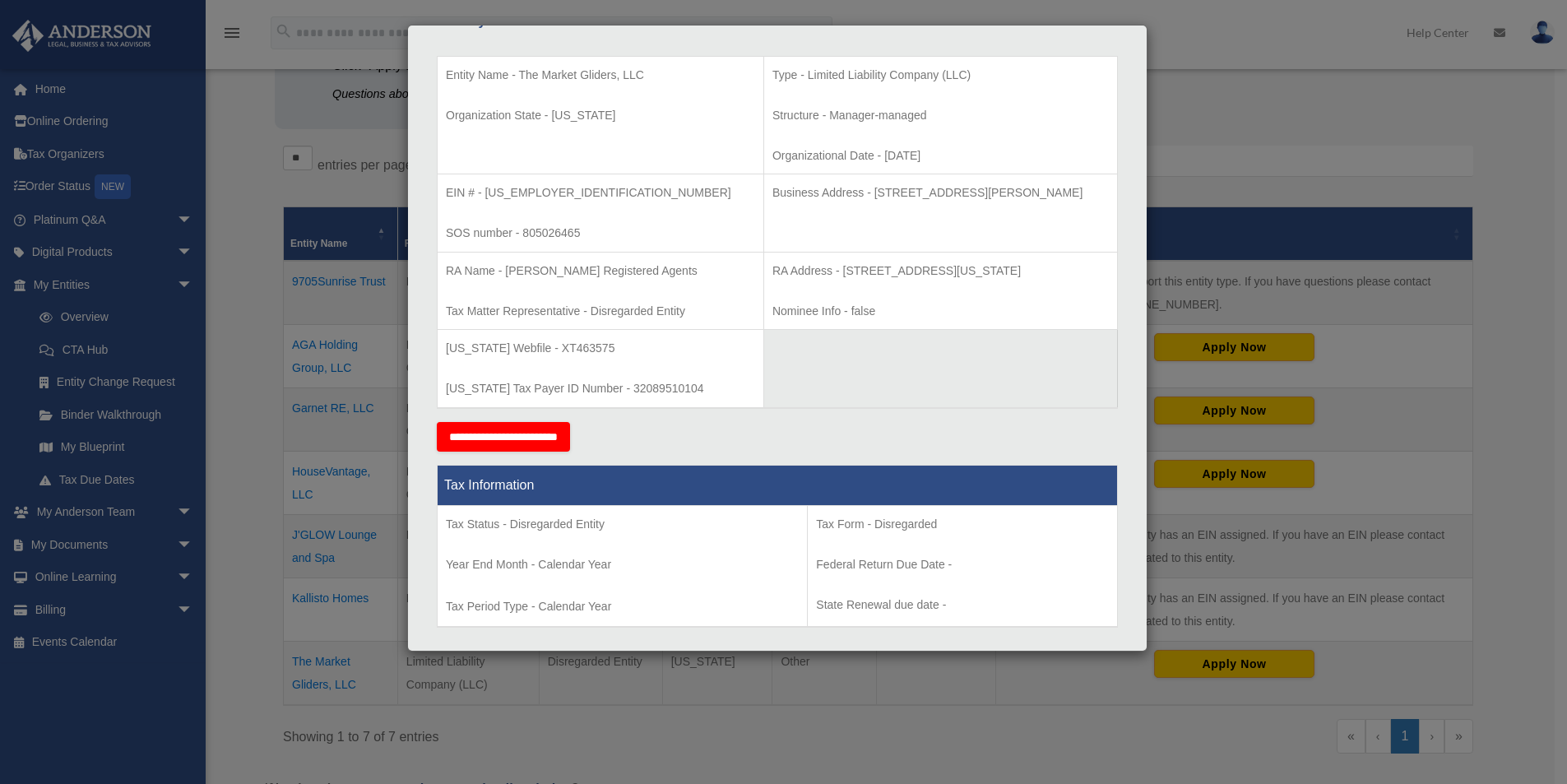
click at [242, 111] on div "Details × Articles Sent Organizational Date" at bounding box center [784, 392] width 1567 height 784
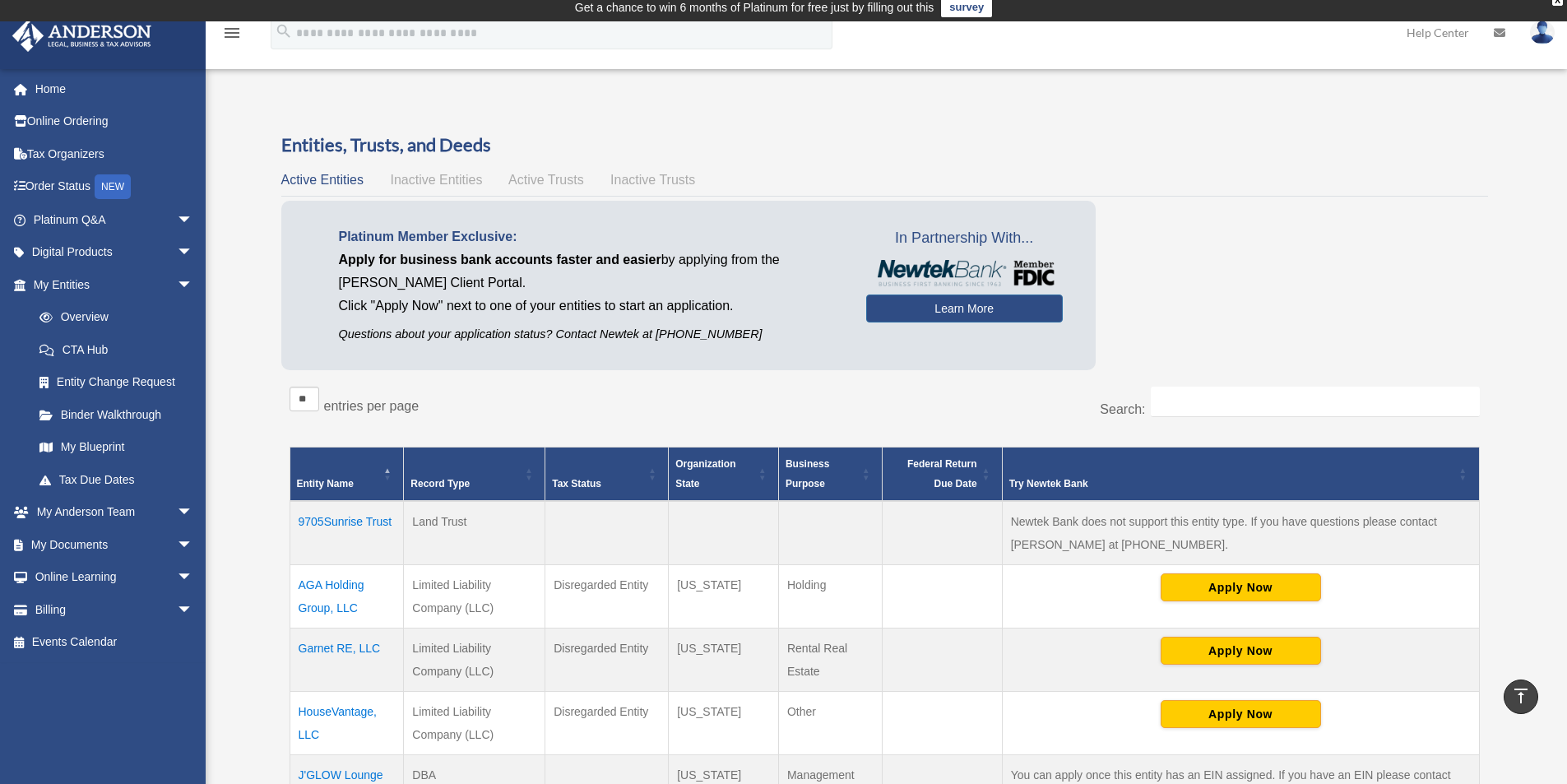
scroll to position [0, 0]
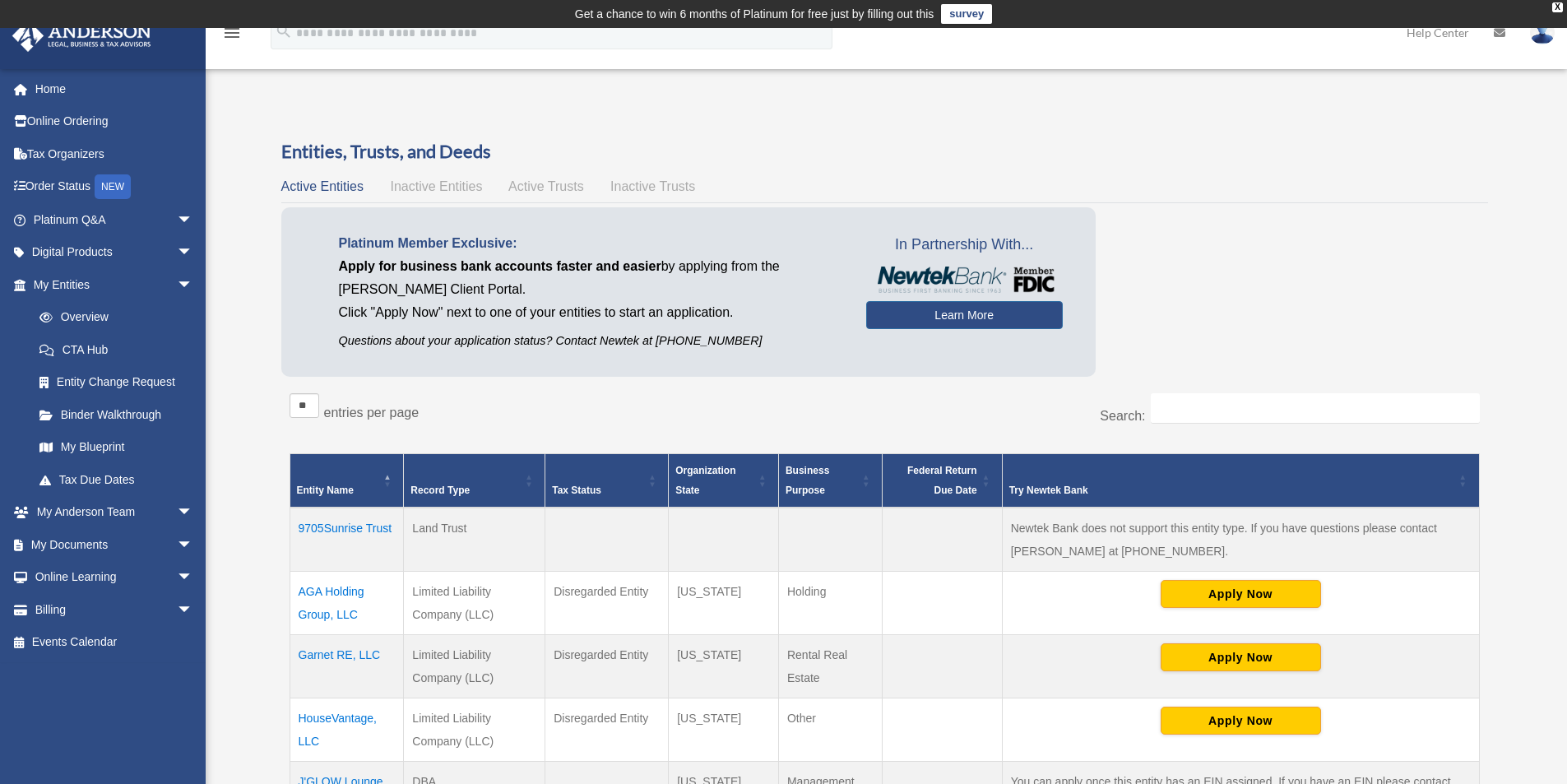
click at [454, 186] on span "Inactive Entities" at bounding box center [435, 186] width 92 height 14
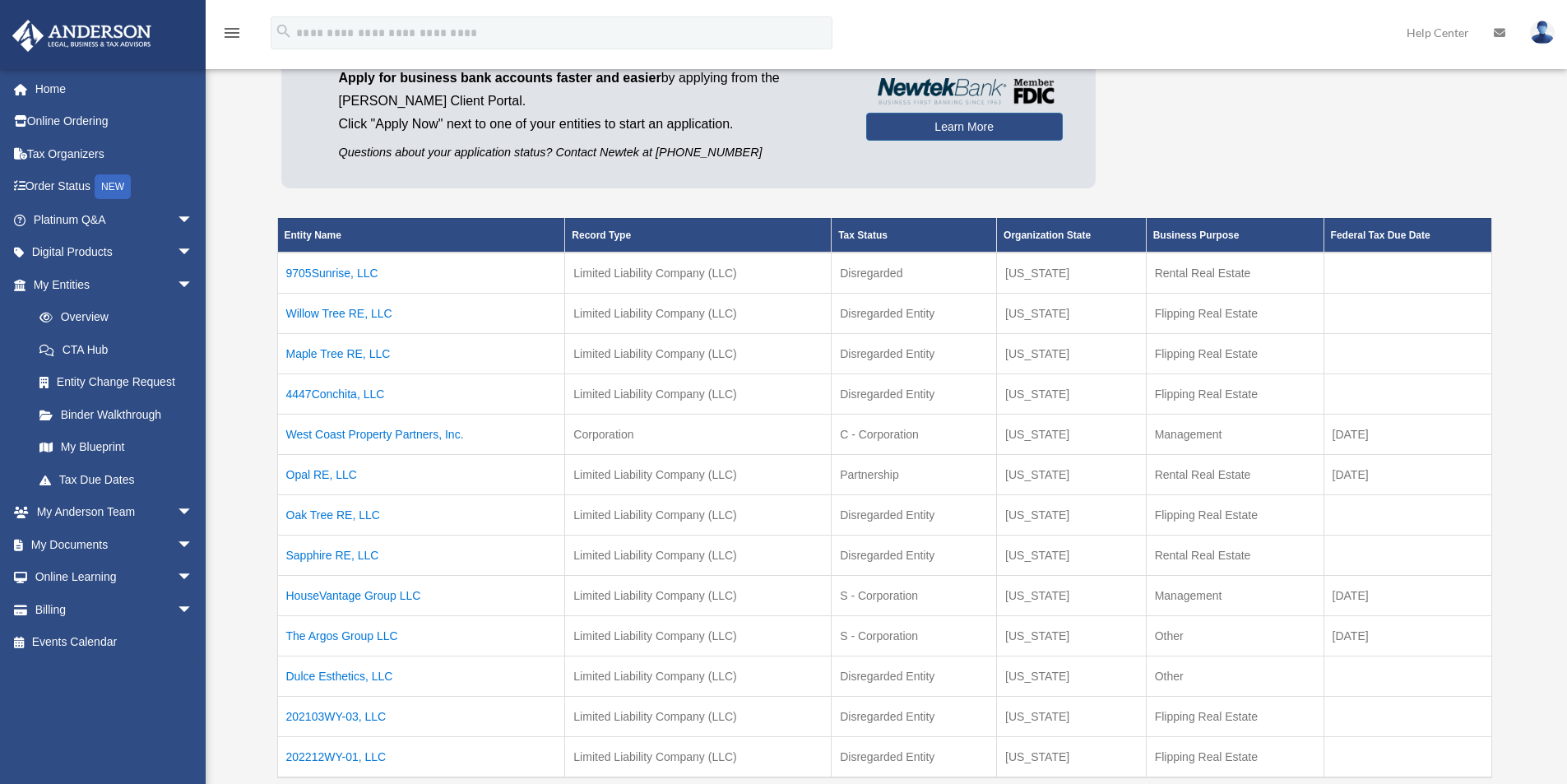
scroll to position [247, 0]
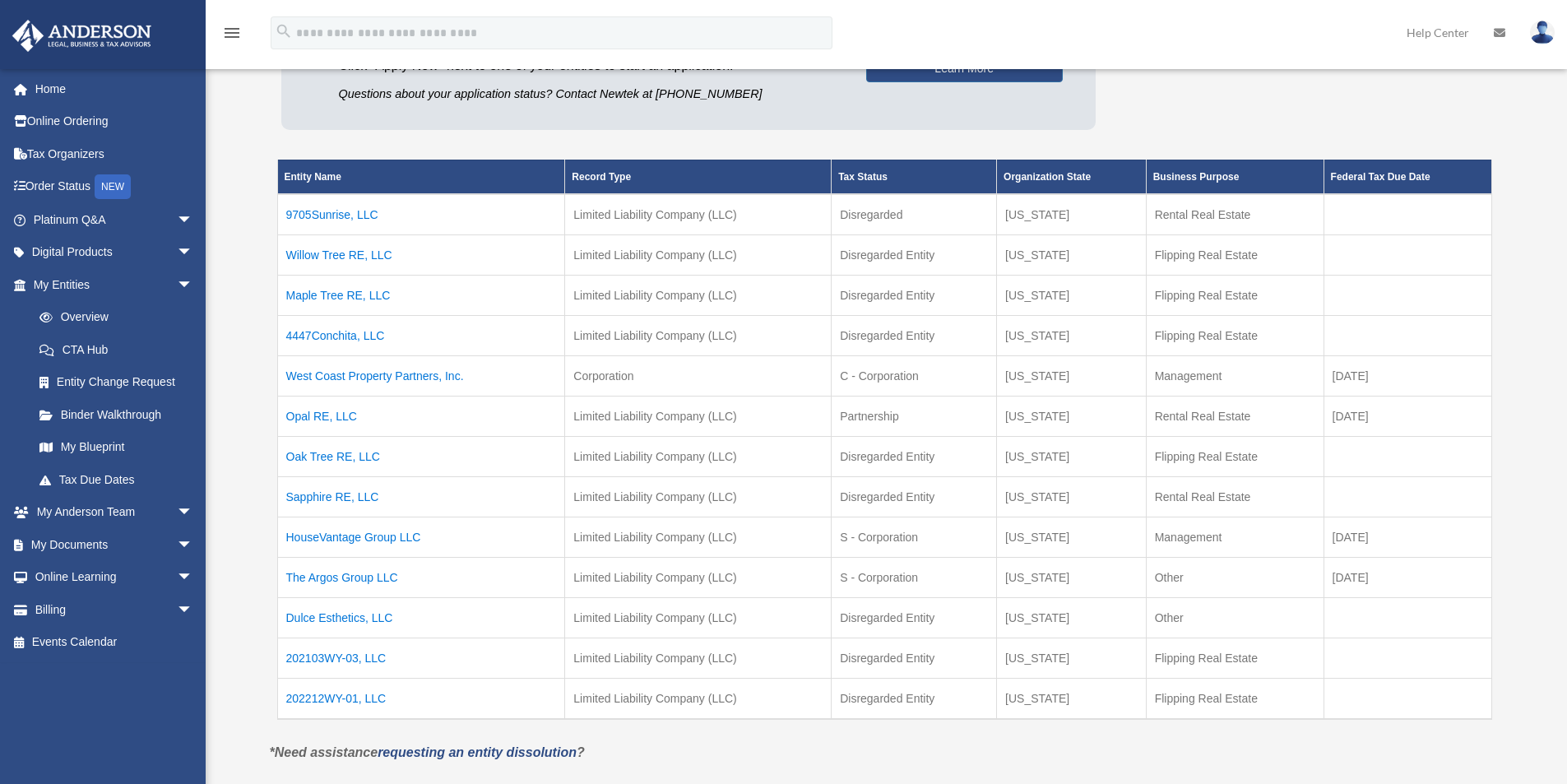
click at [400, 538] on td "HouseVantage Group LLC" at bounding box center [421, 537] width 288 height 41
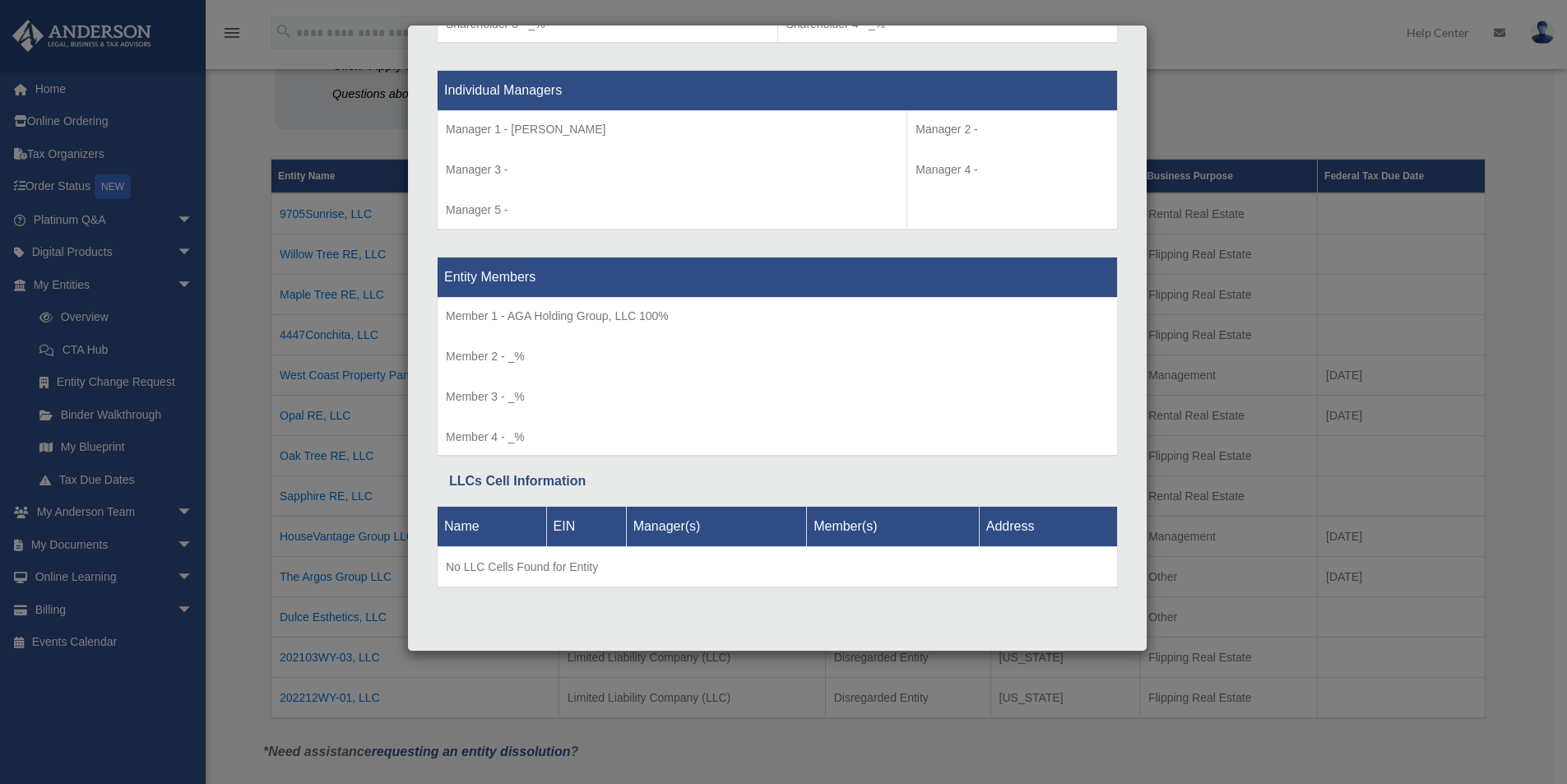
scroll to position [329, 0]
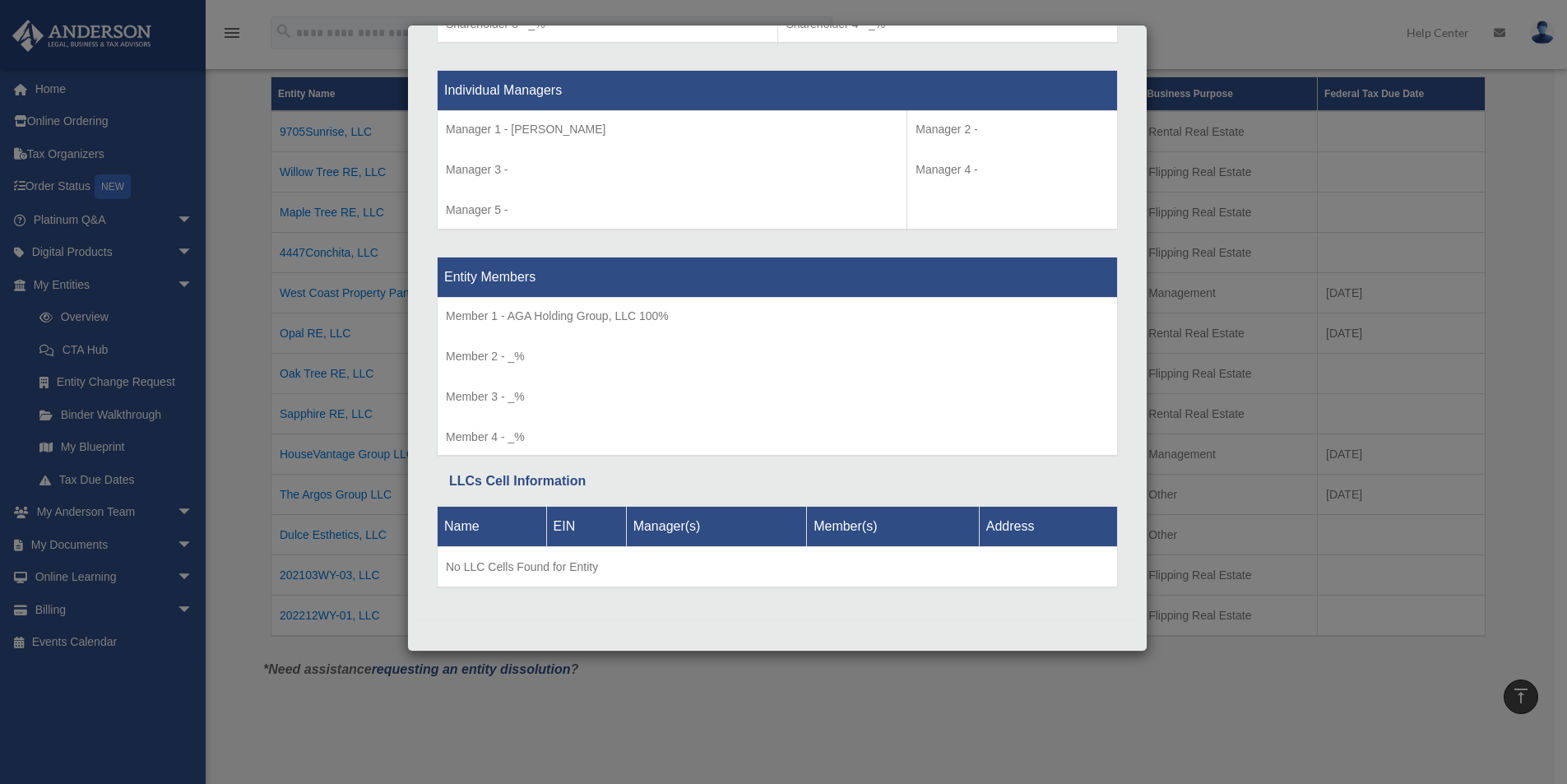
click at [239, 339] on div "Details × Articles Sent Organizational Date" at bounding box center [784, 392] width 1567 height 784
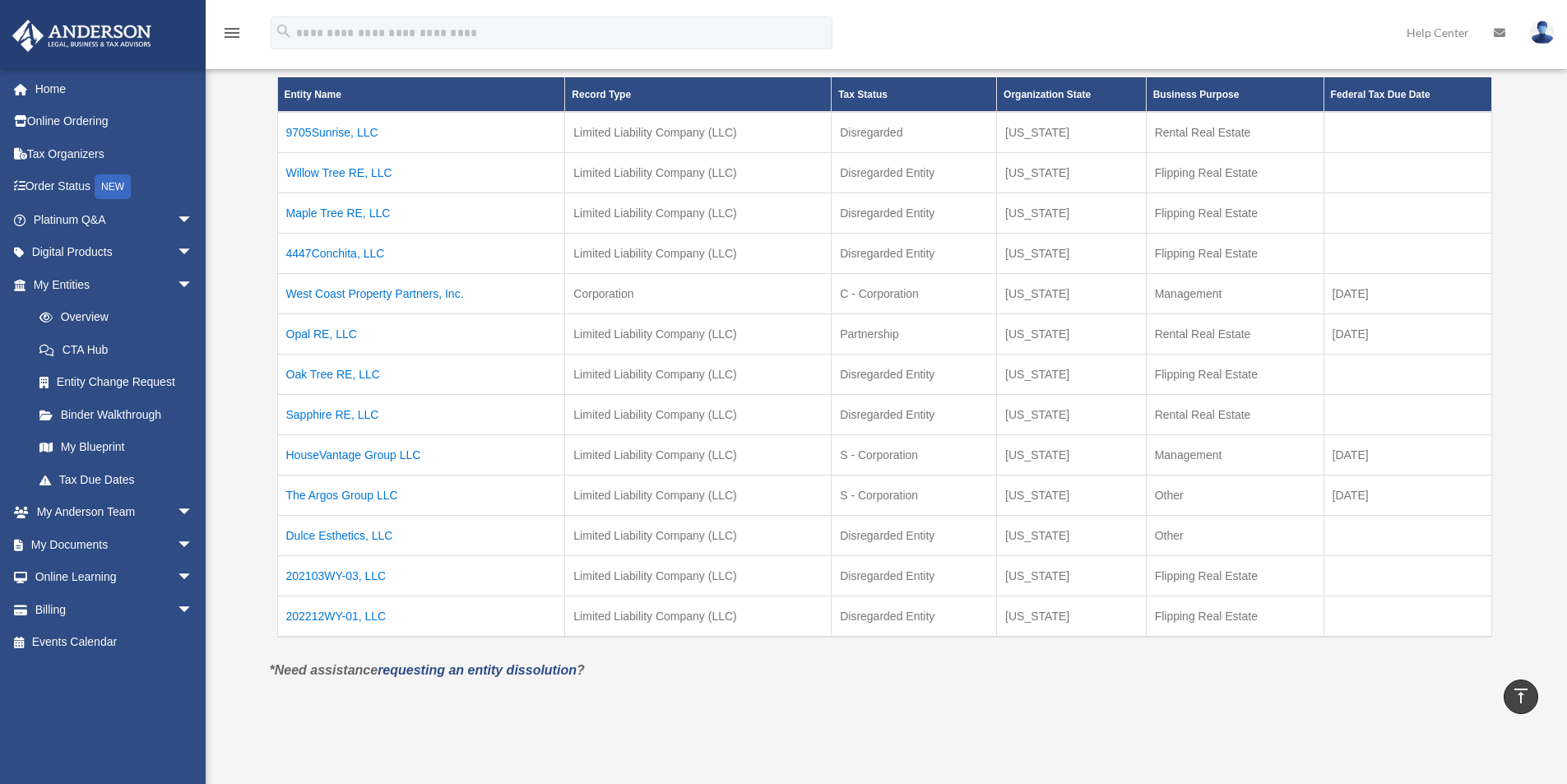
click at [356, 454] on td "HouseVantage Group LLC" at bounding box center [421, 455] width 288 height 41
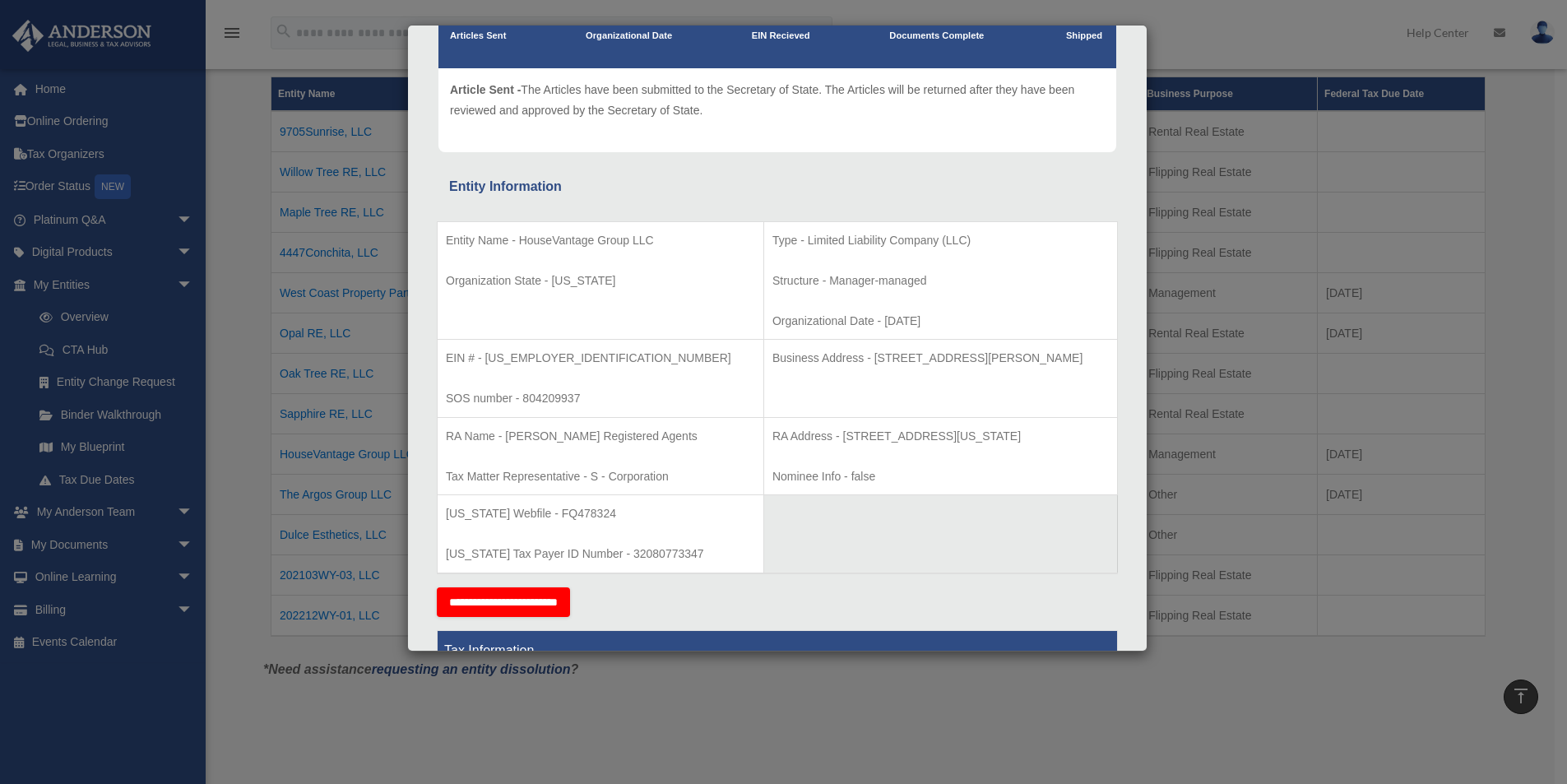
scroll to position [165, 0]
click at [601, 685] on div "Details × Articles Sent Organizational Date" at bounding box center [784, 392] width 1567 height 784
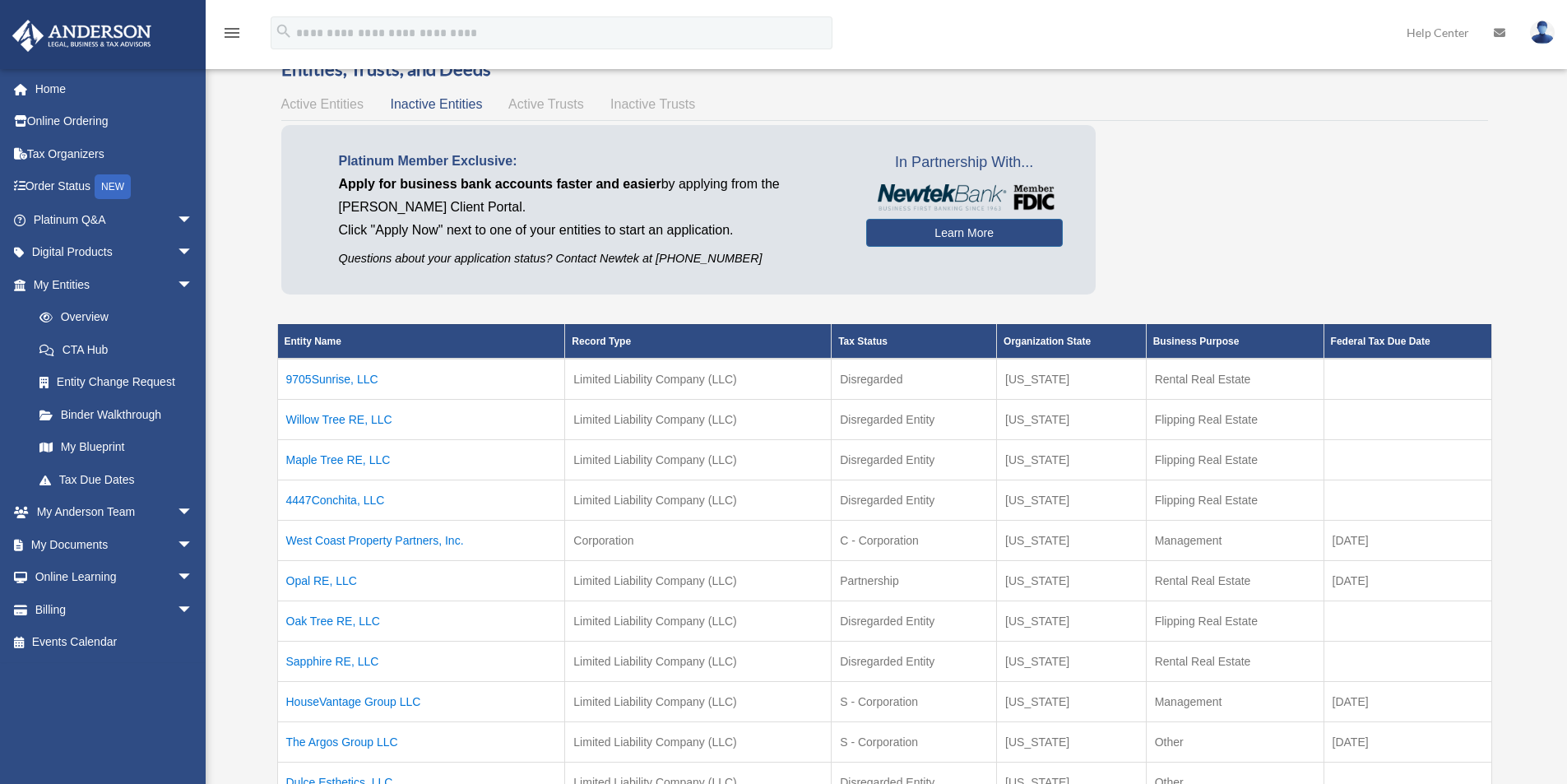
scroll to position [0, 0]
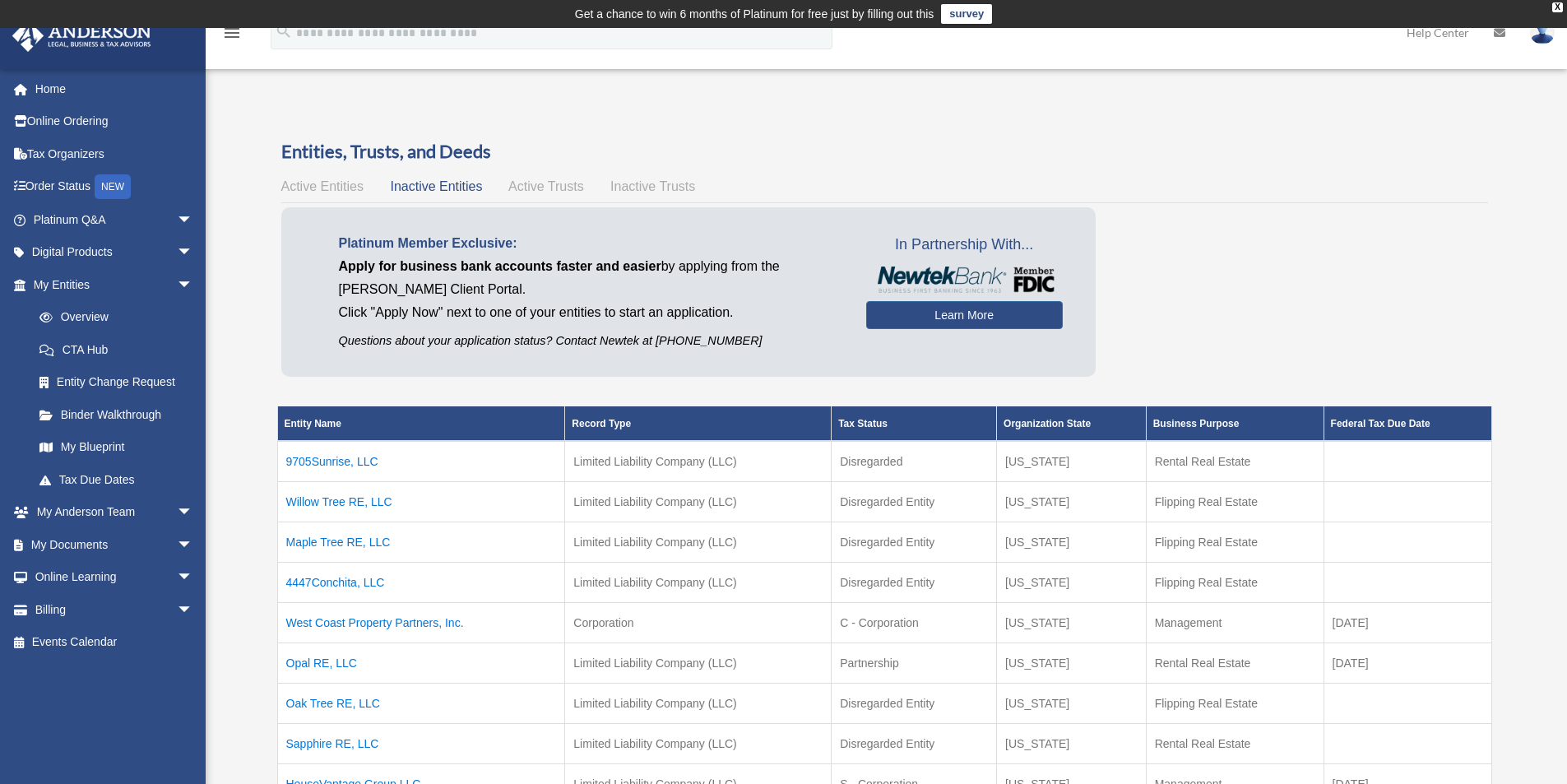
click at [334, 186] on span "Active Entities" at bounding box center [322, 186] width 82 height 14
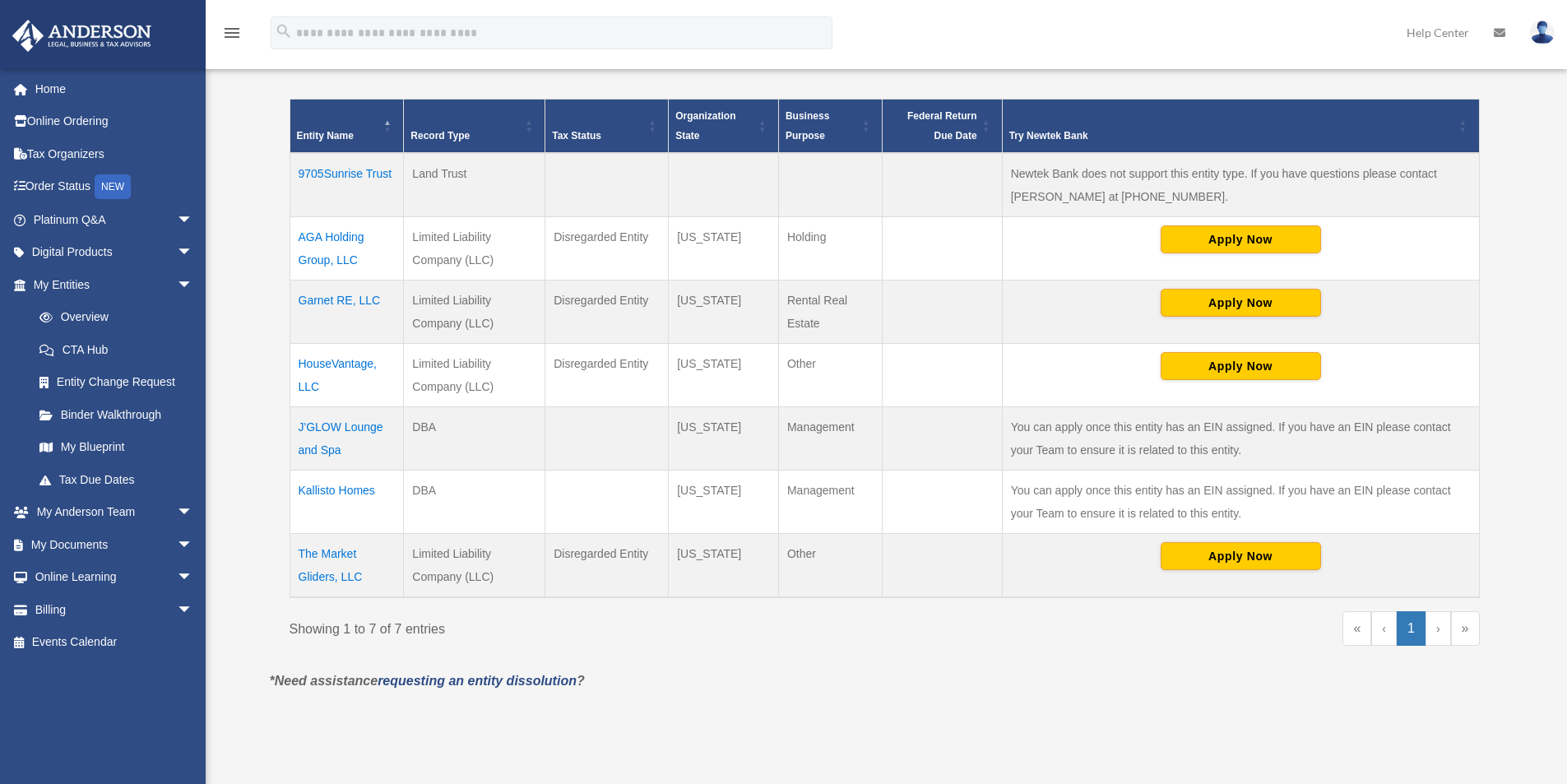
scroll to position [411, 0]
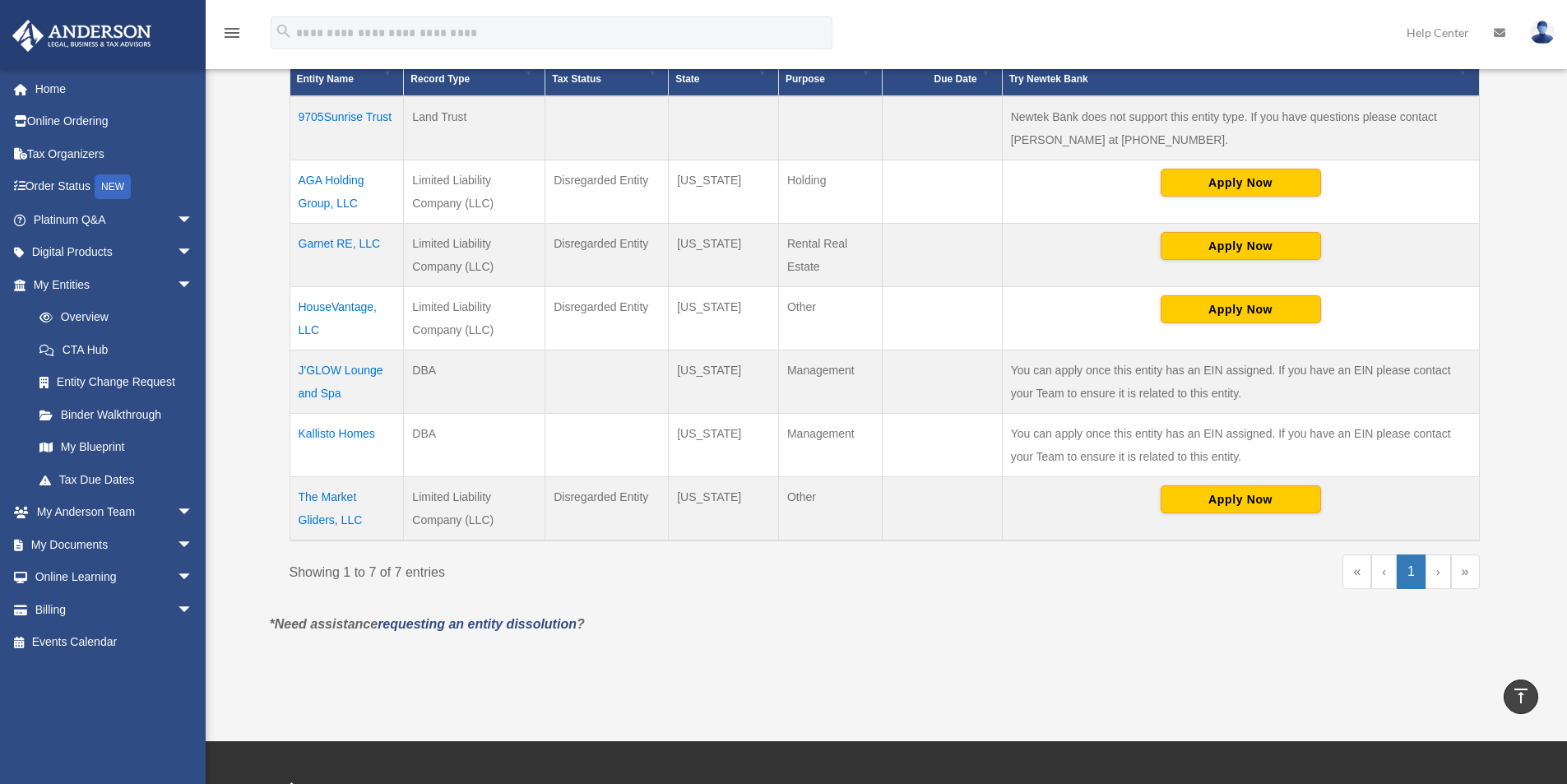
click at [339, 493] on td "The Market Gliders, LLC" at bounding box center [347, 509] width 114 height 64
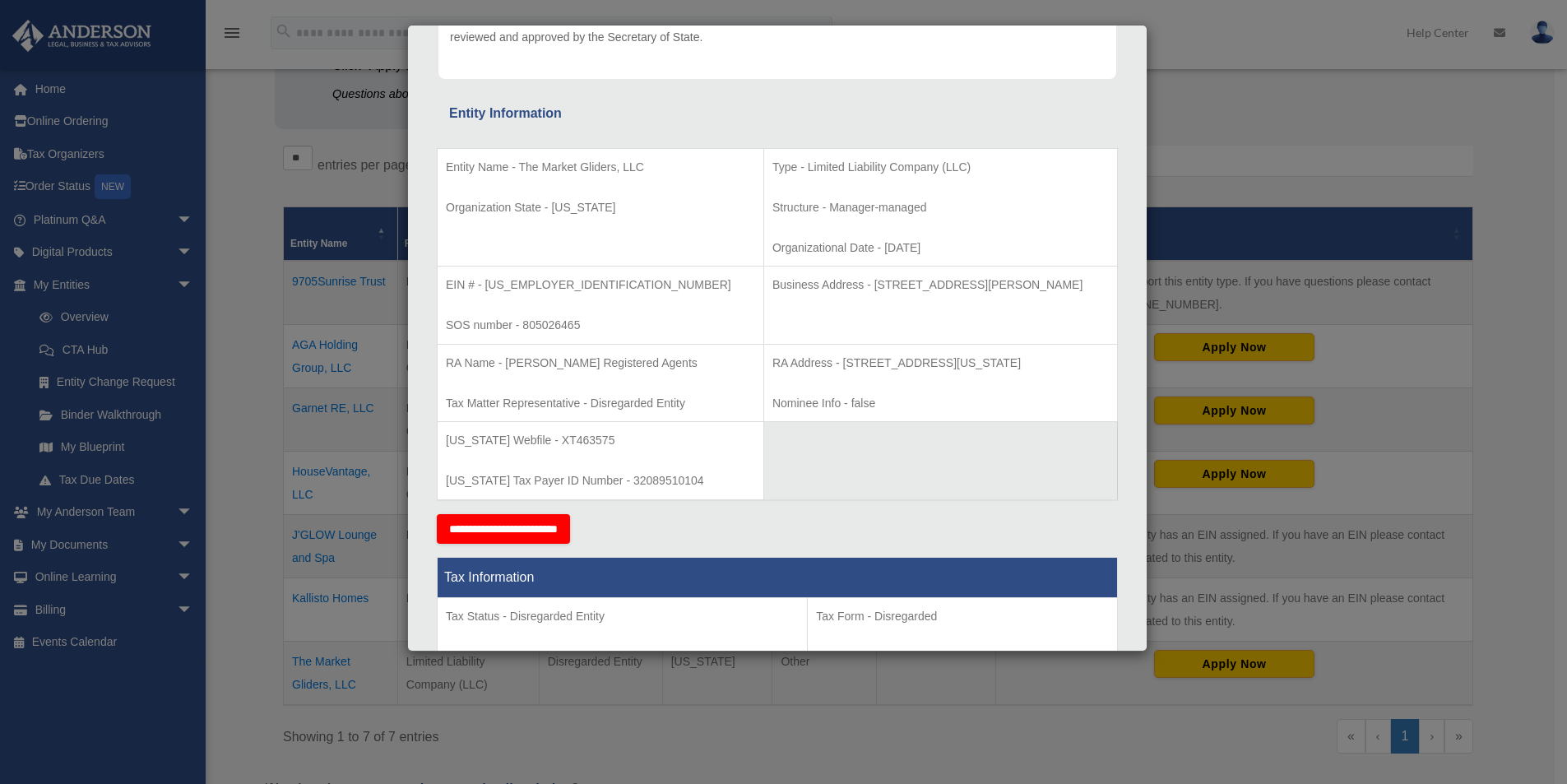
scroll to position [247, 0]
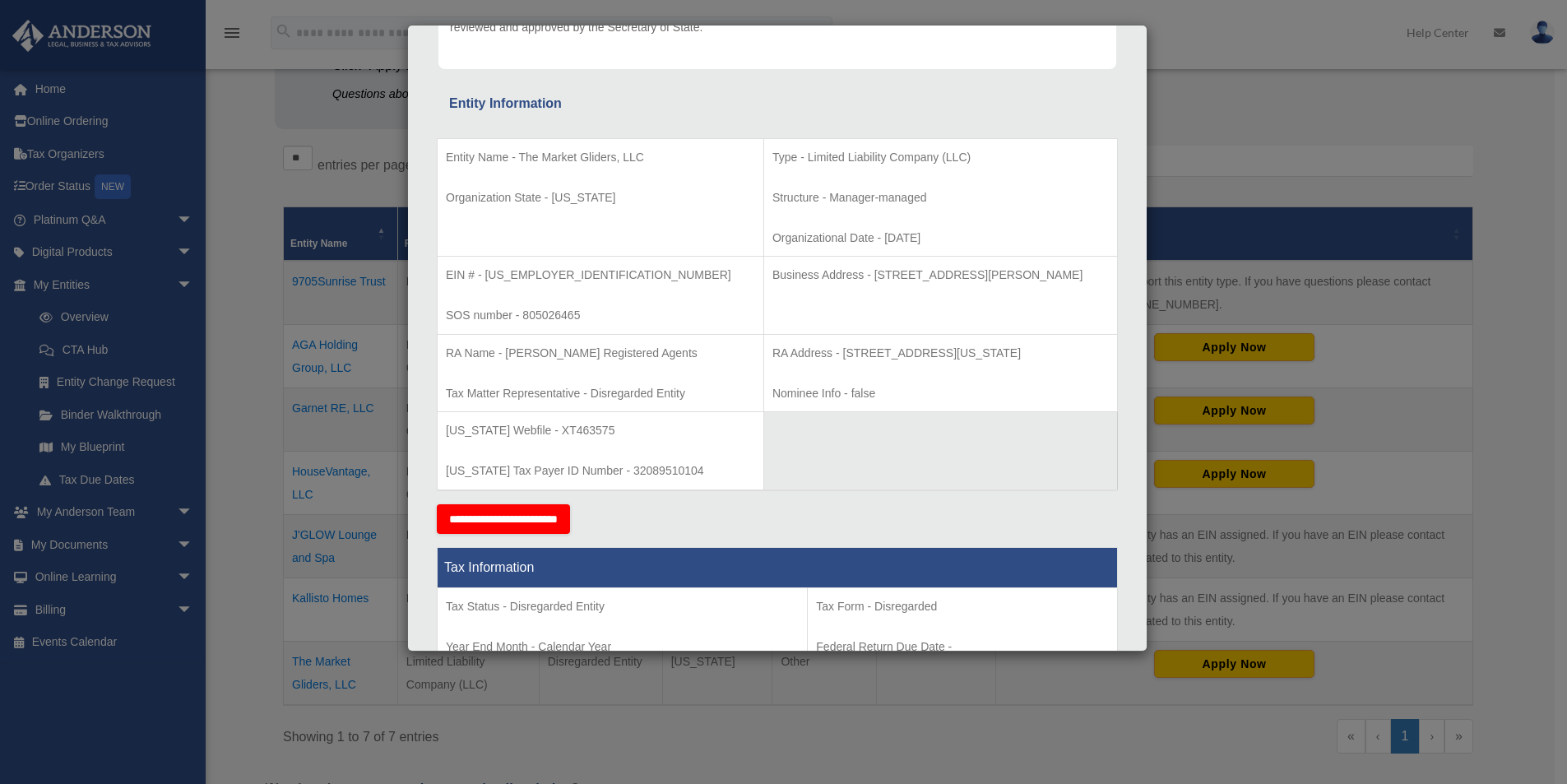
click at [264, 550] on div "Details × Articles Sent Organizational Date" at bounding box center [784, 392] width 1567 height 784
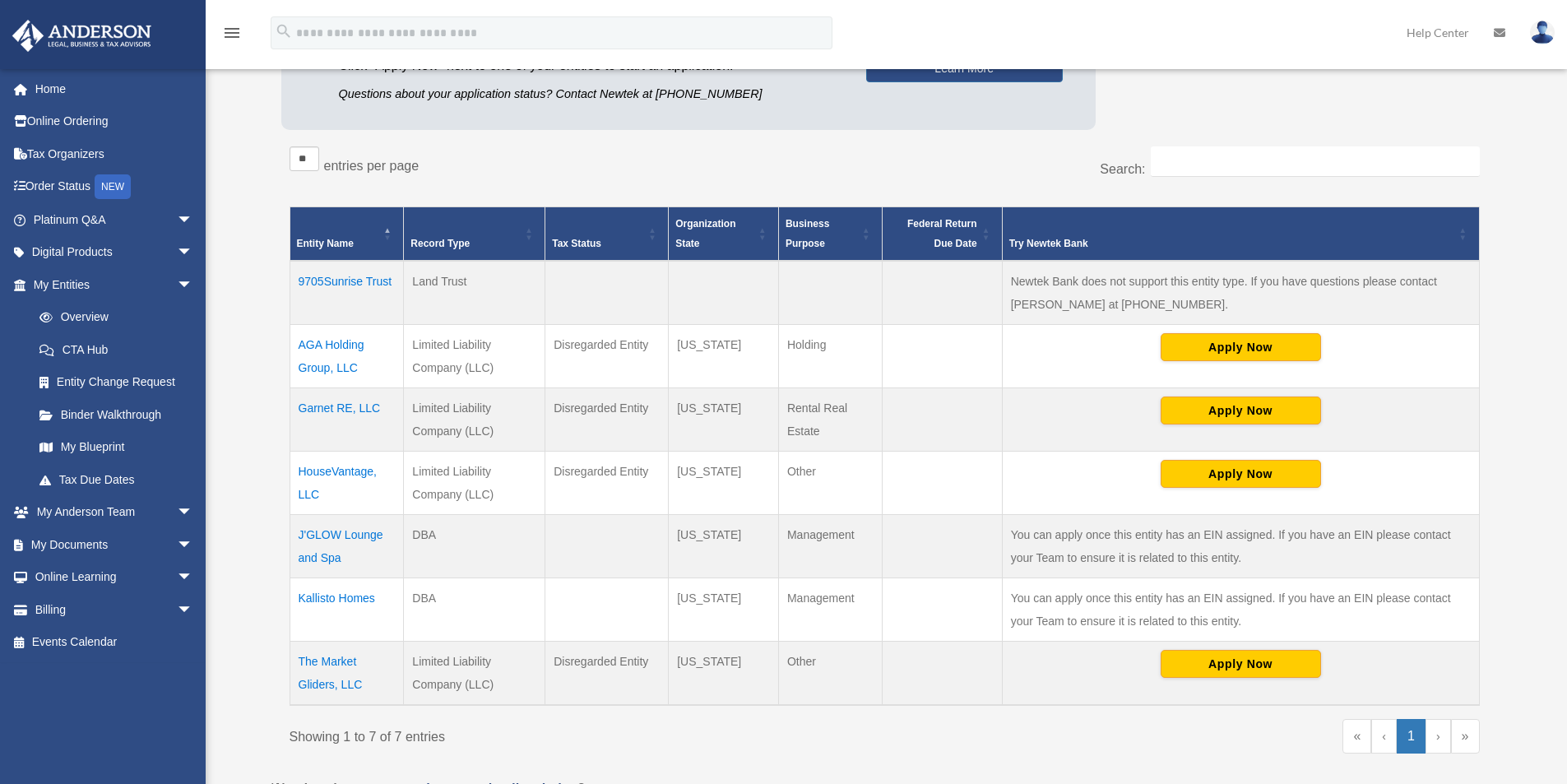
click at [344, 467] on td "HouseVantage, LLC" at bounding box center [347, 483] width 114 height 63
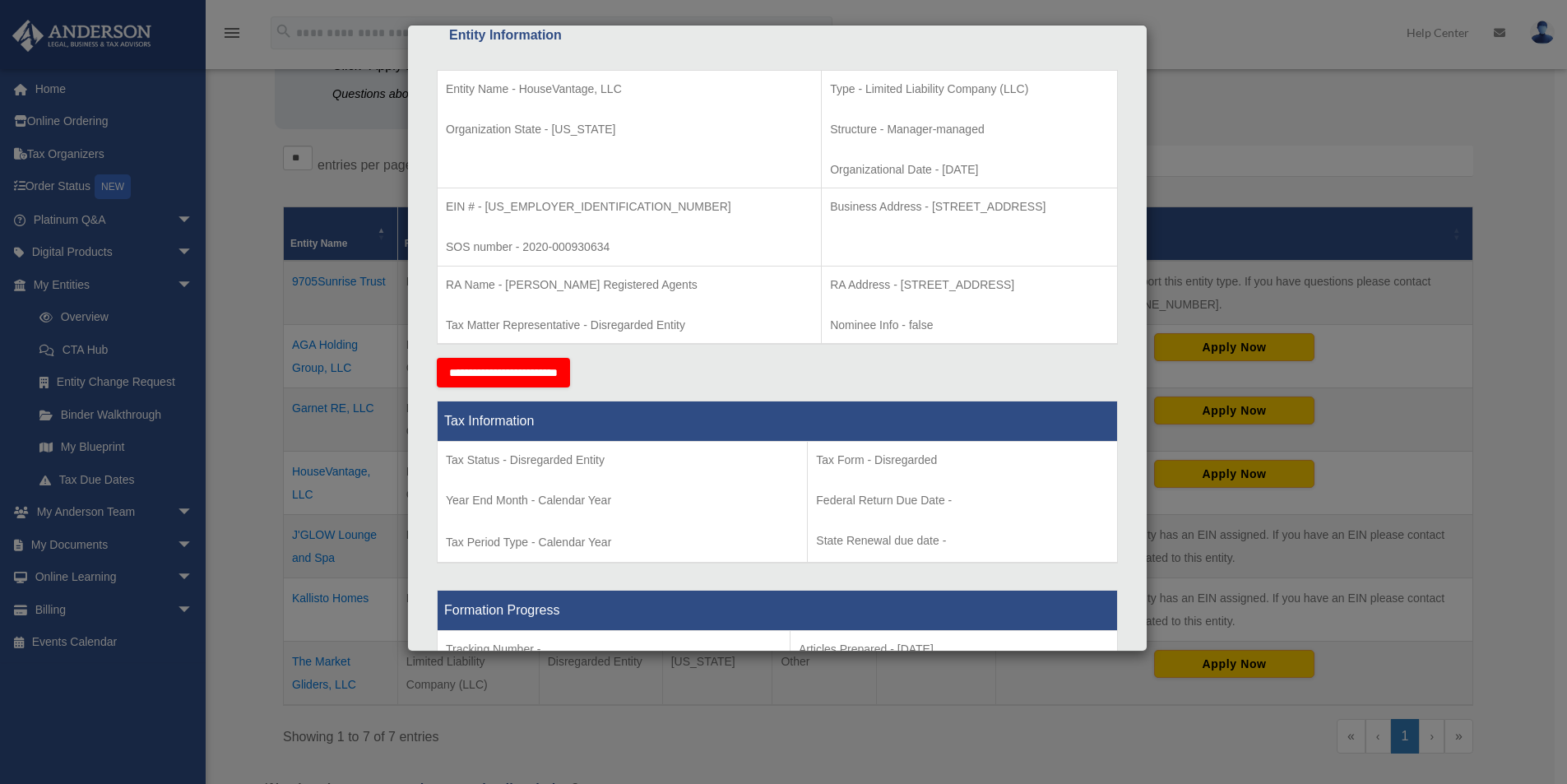
scroll to position [329, 0]
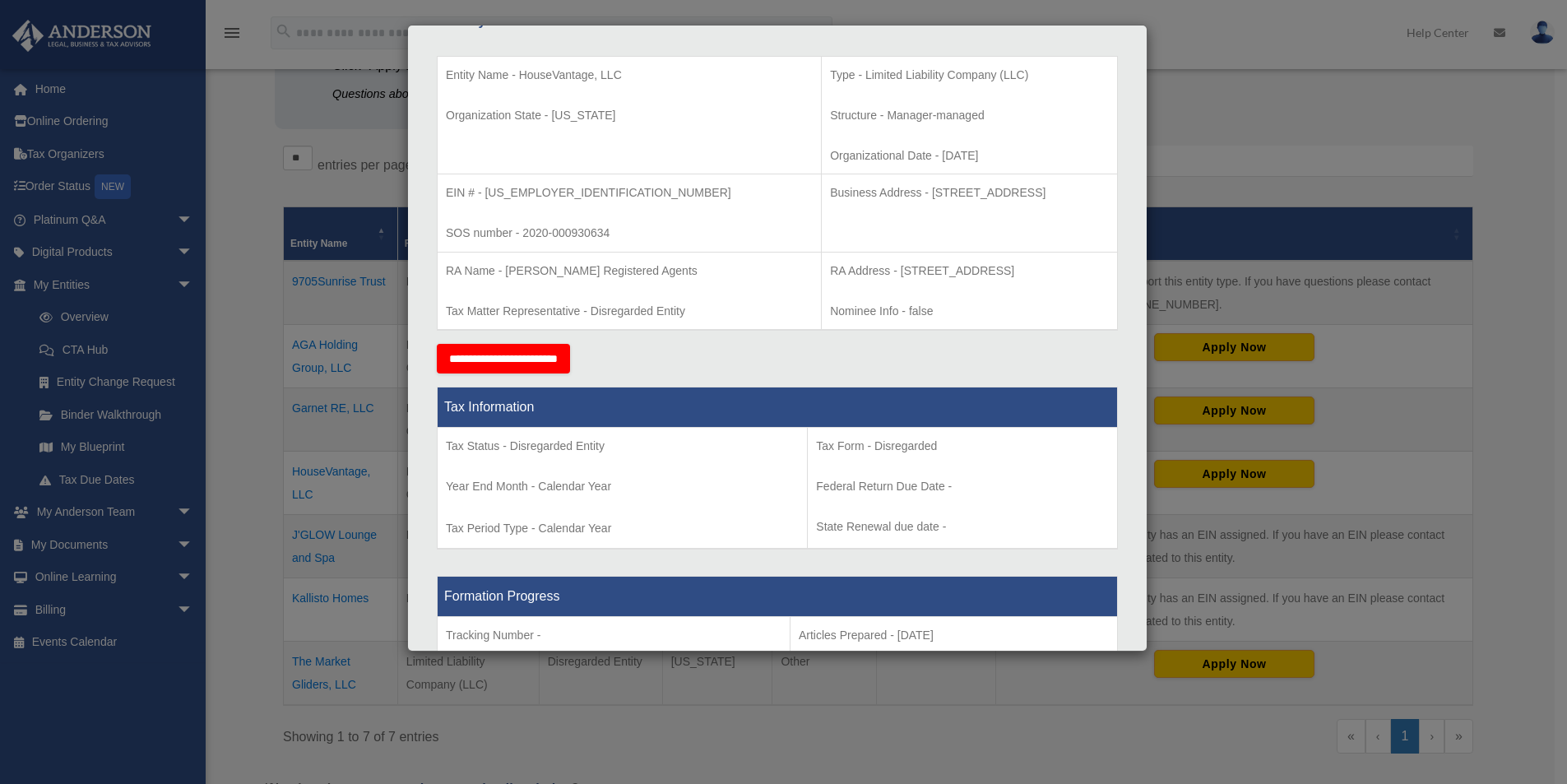
click at [269, 487] on div "Details × Articles Sent Organizational Date" at bounding box center [784, 392] width 1567 height 784
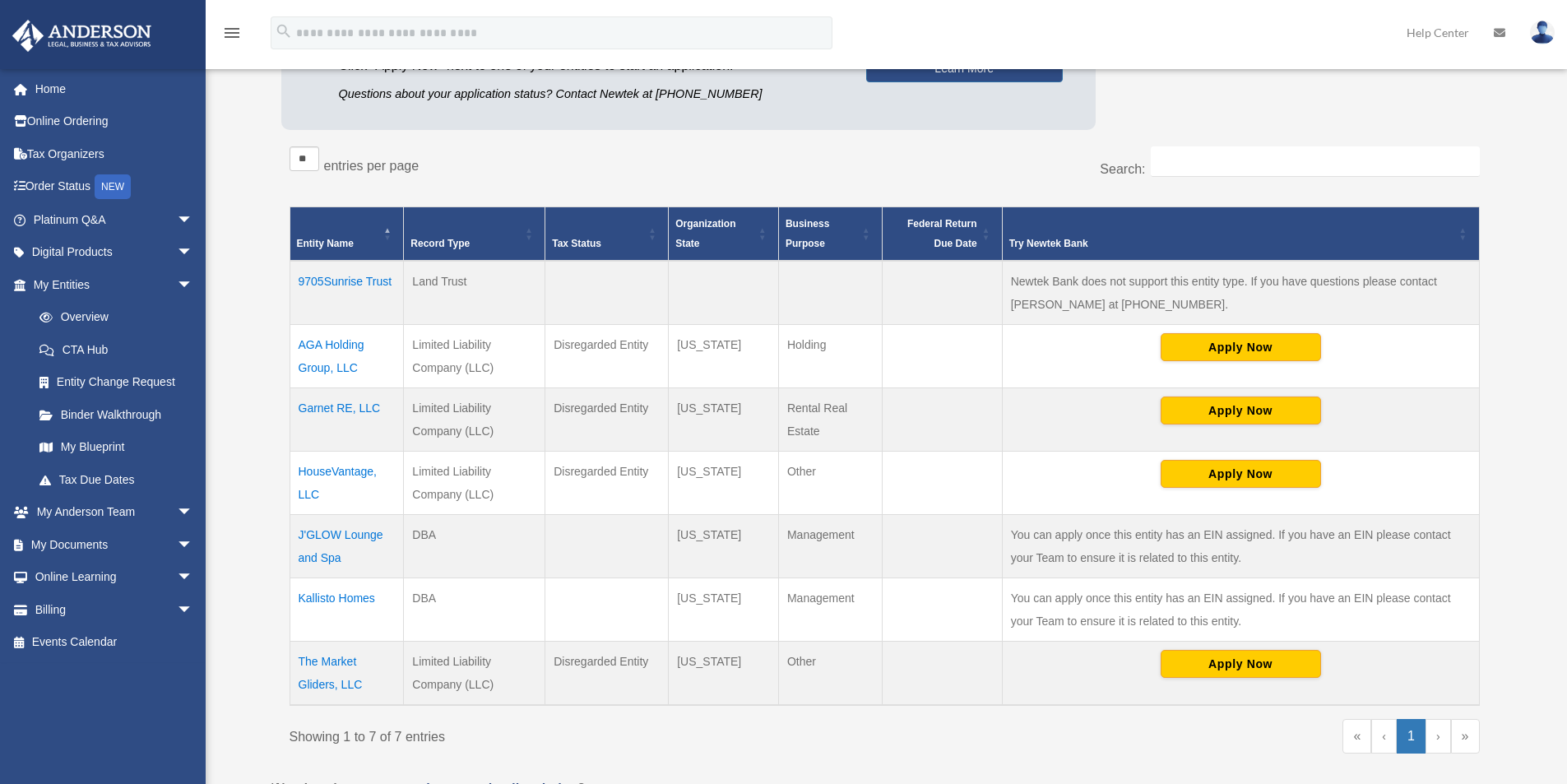
click at [334, 345] on td "AGA Holding Group, LLC" at bounding box center [347, 356] width 114 height 63
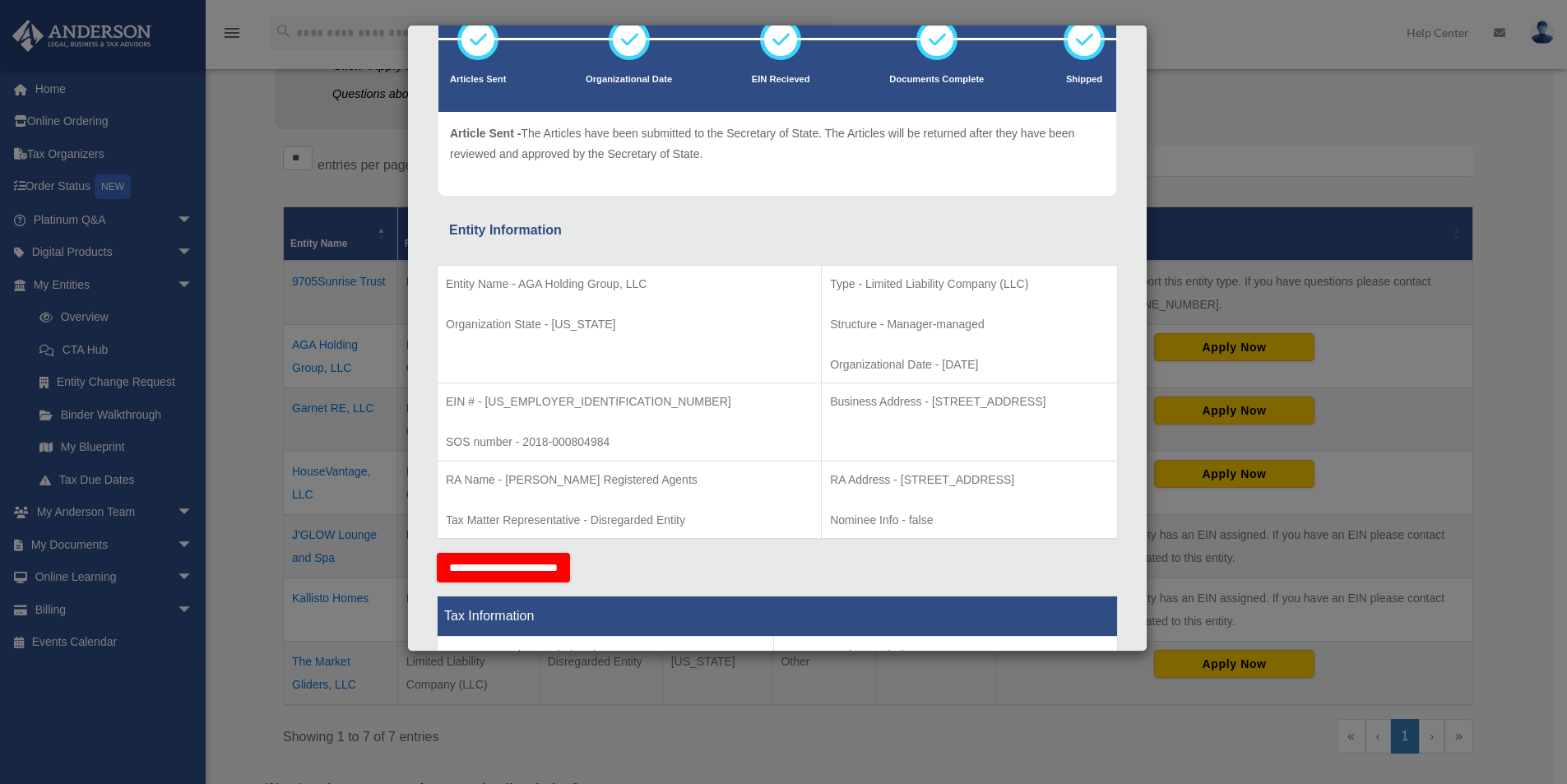
scroll to position [165, 0]
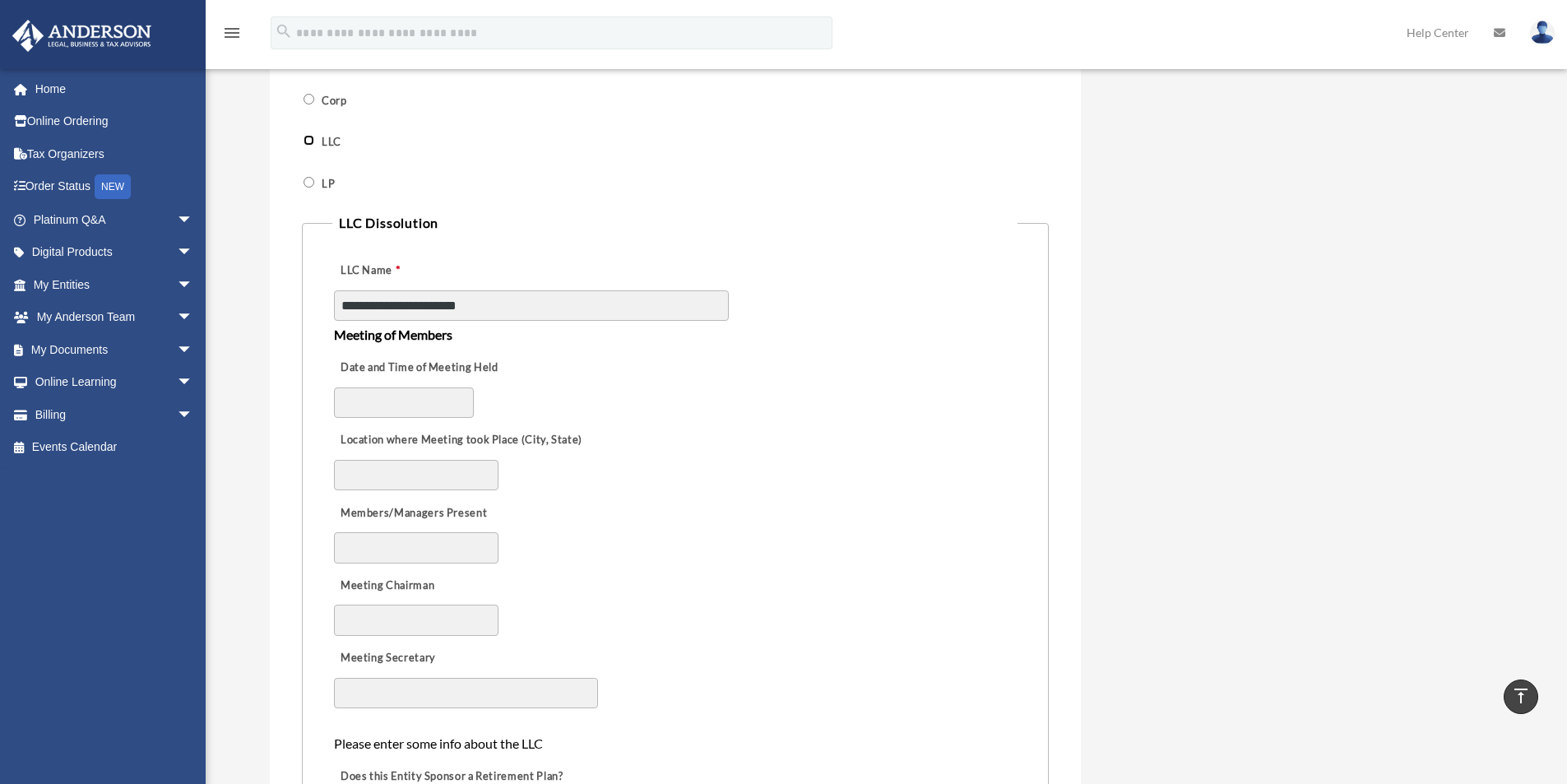
scroll to position [740, 0]
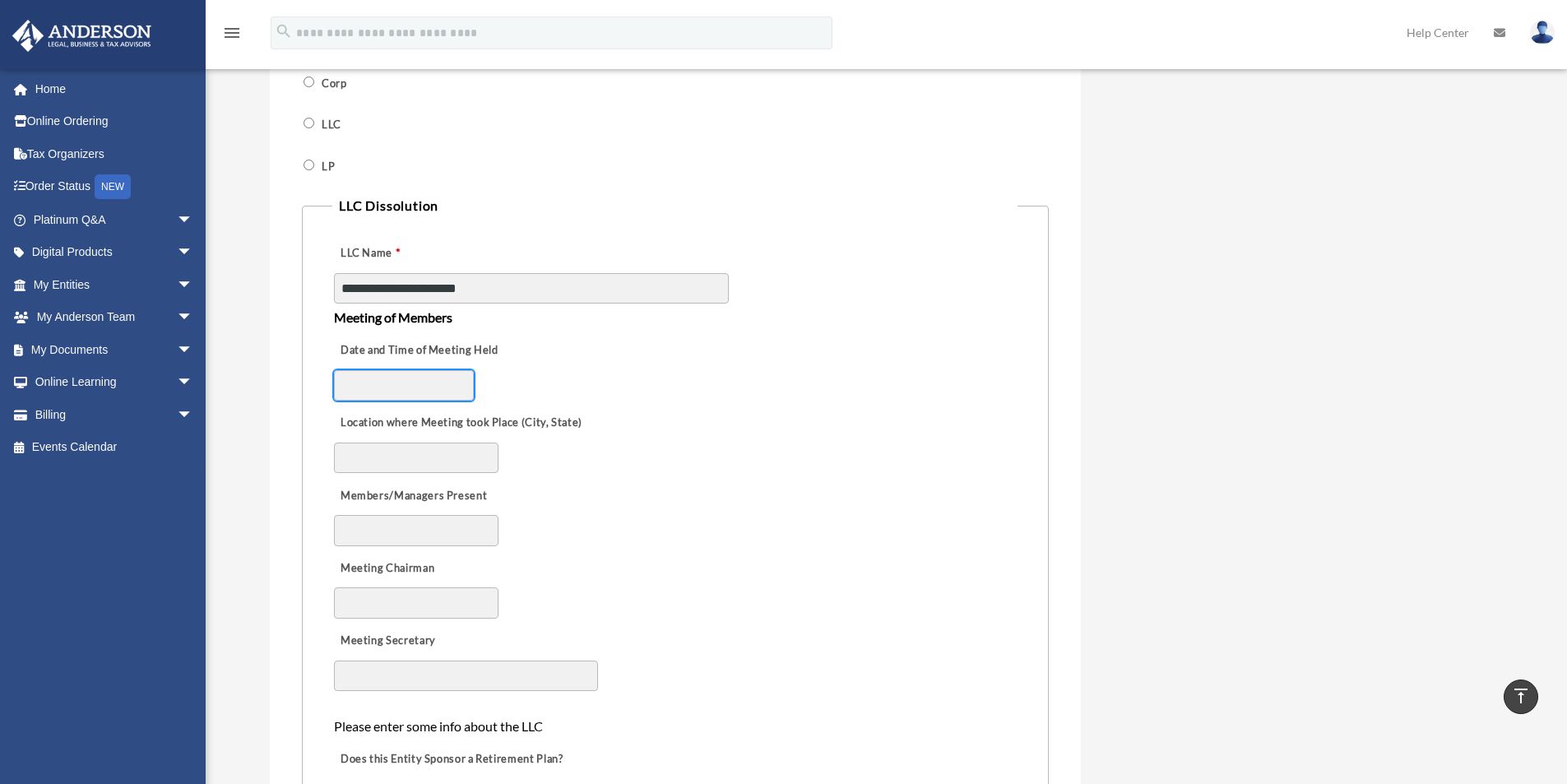
click at [377, 389] on input "Date and Time of Meeting Held" at bounding box center [403, 386] width 140 height 31
click at [368, 383] on input "Date and Time of Meeting Held" at bounding box center [403, 386] width 140 height 31
type input "**********"
click at [402, 463] on input "Location where Meeting took Place (City, State)" at bounding box center [416, 457] width 165 height 31
type input "******"
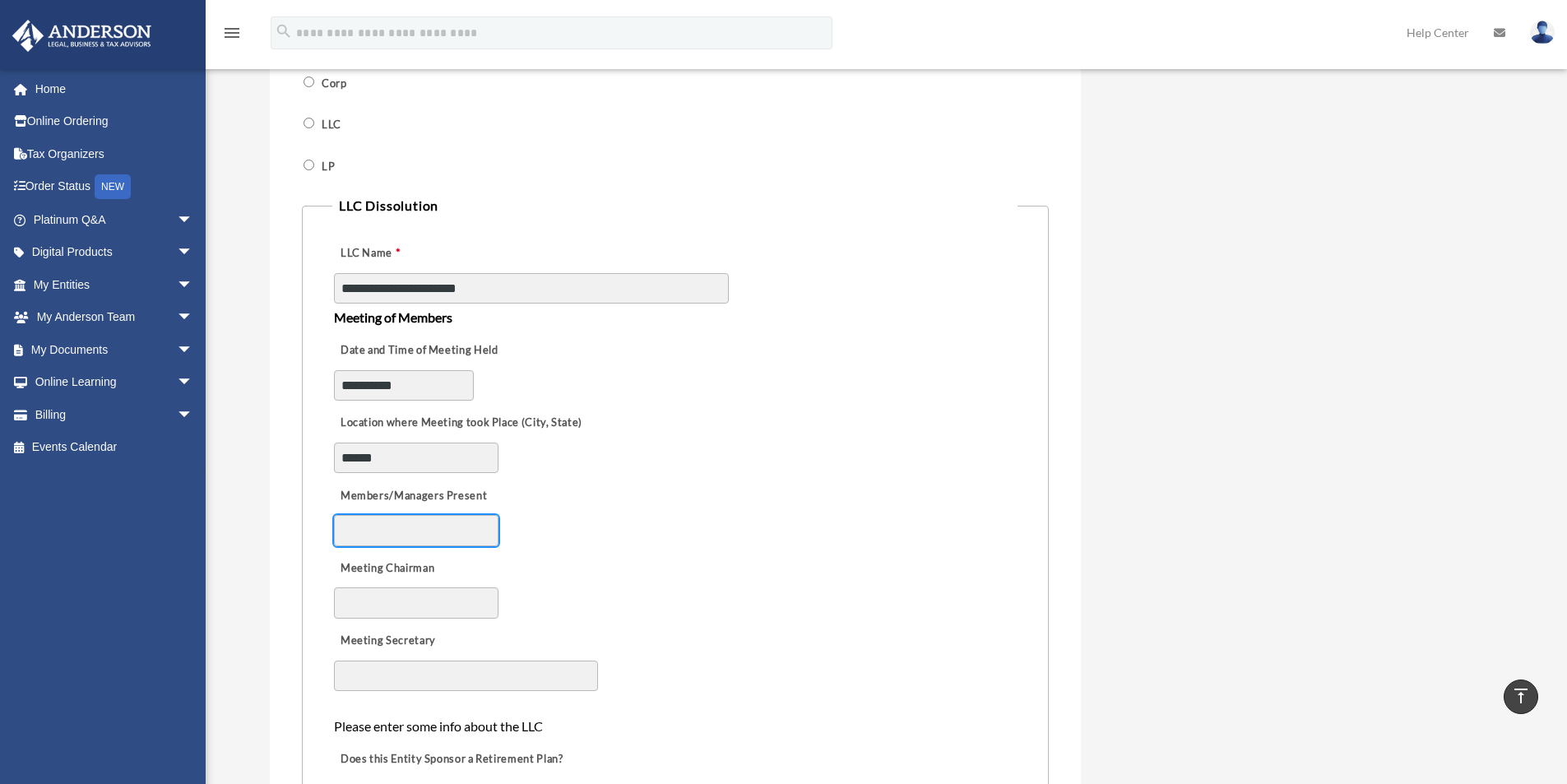
click at [445, 535] on input "Members/Managers Present" at bounding box center [416, 530] width 165 height 31
type input "**********"
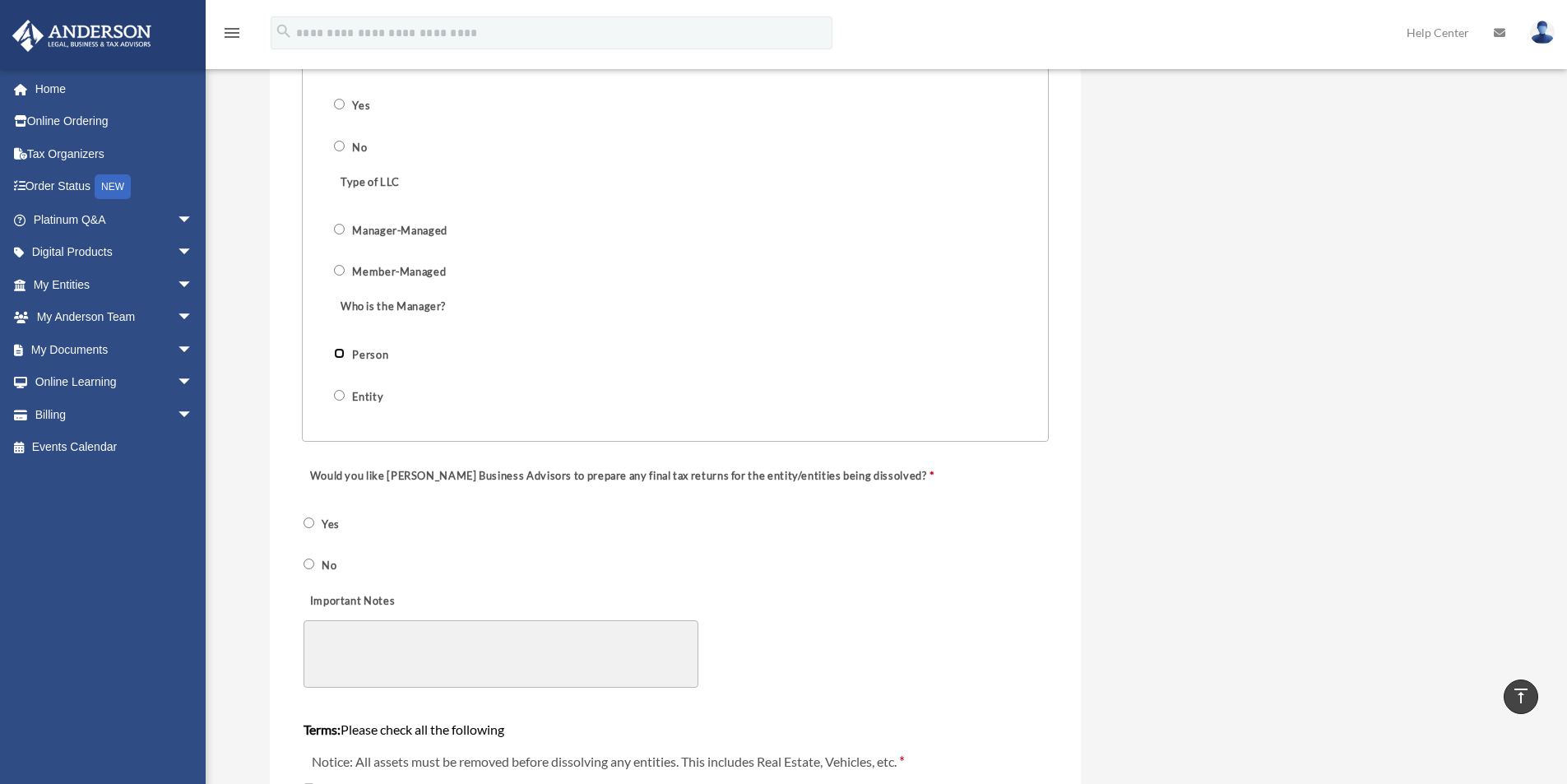
scroll to position [1513, 0]
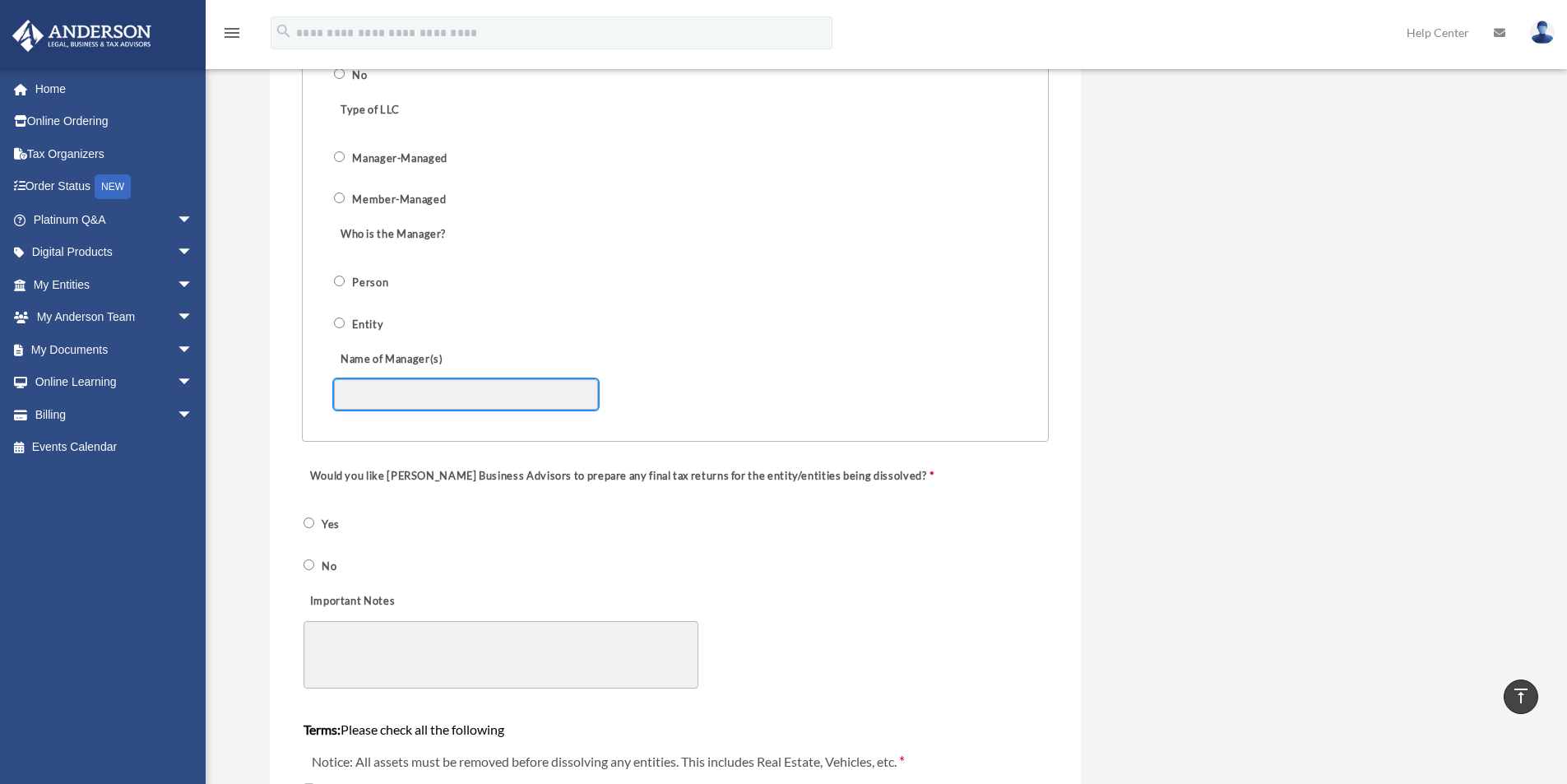
click at [405, 393] on input "Name of Manager(s)" at bounding box center [465, 394] width 264 height 31
type input "**********"
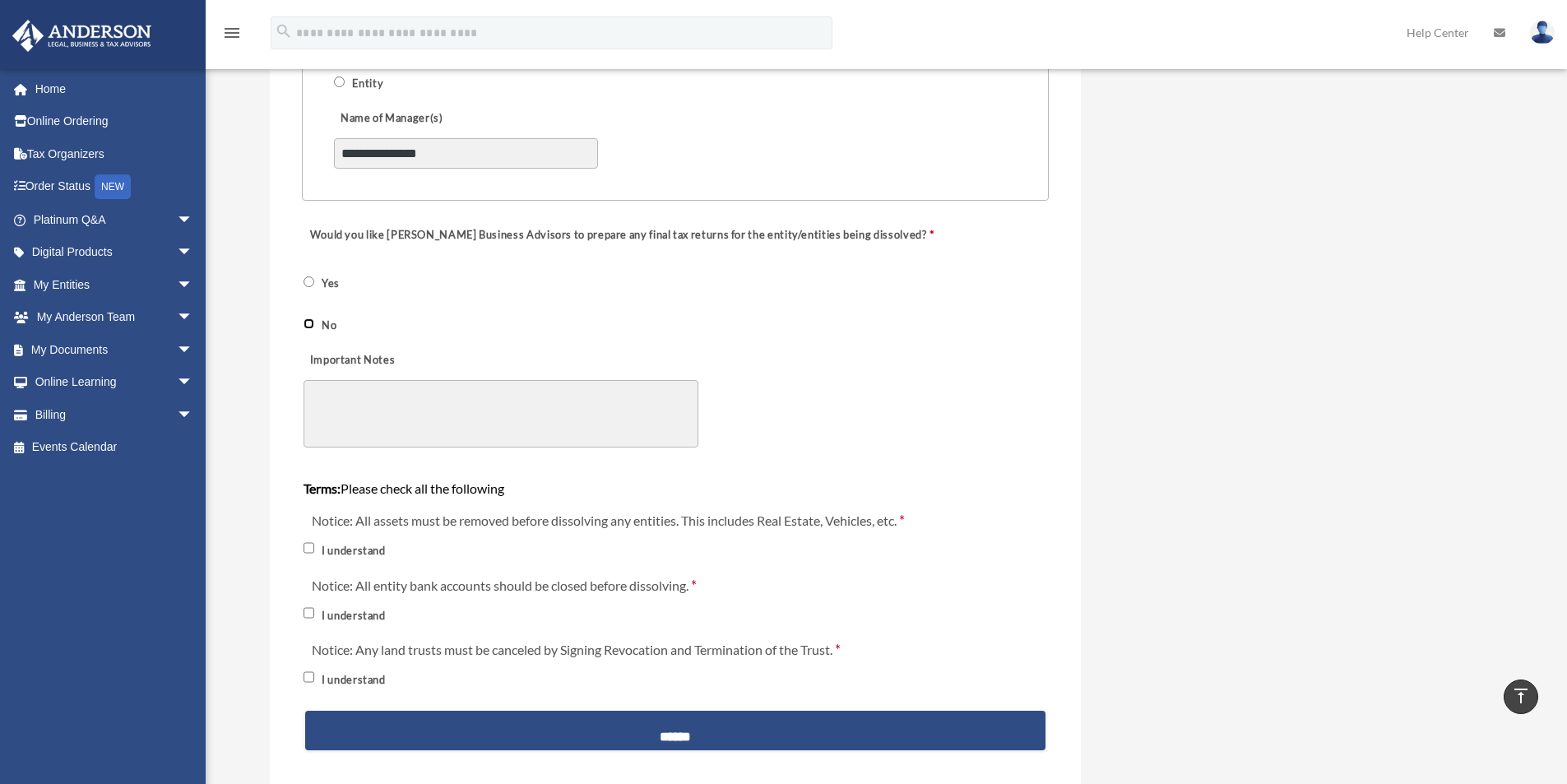
scroll to position [1925, 0]
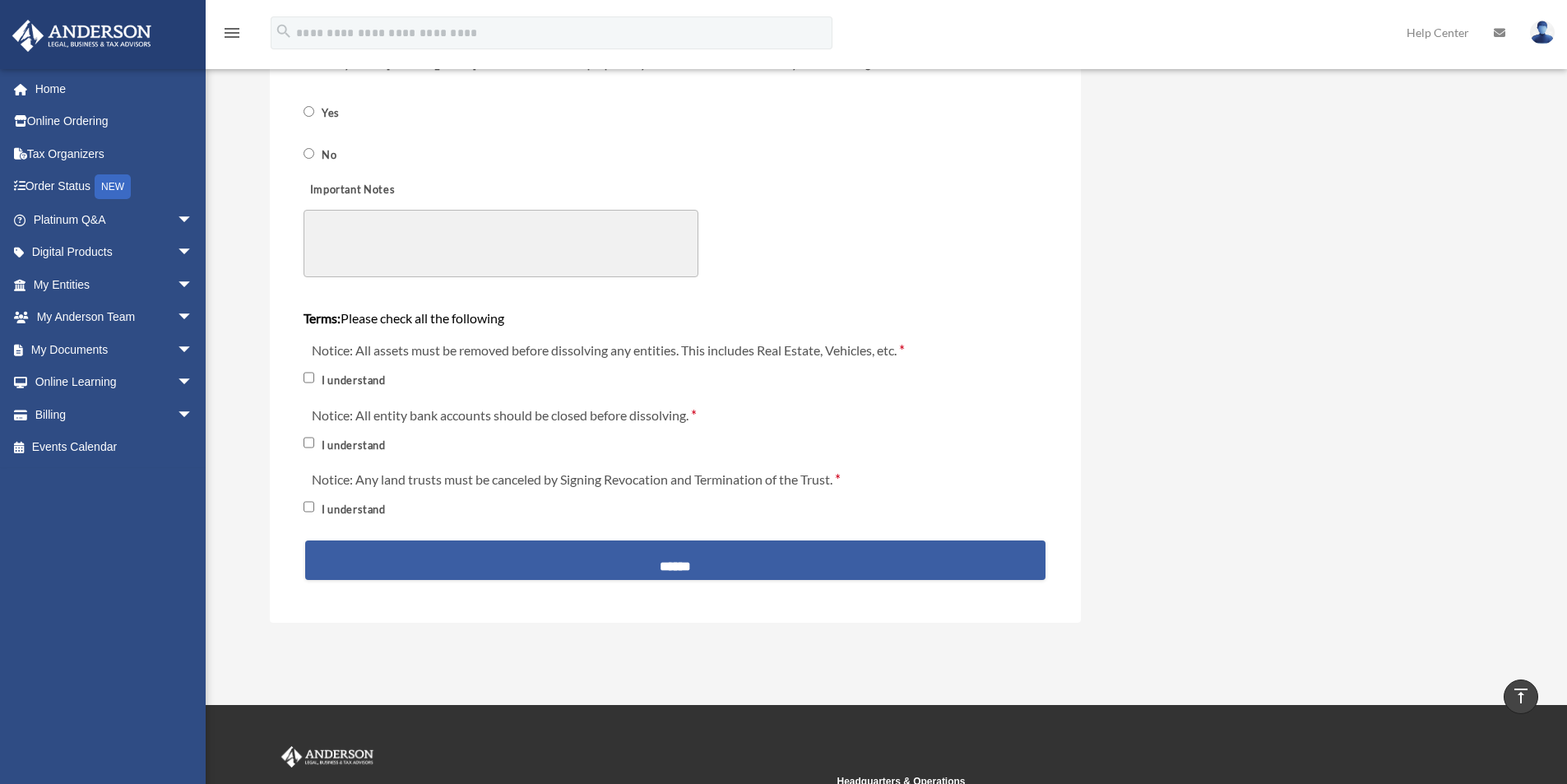
click at [683, 565] on input "******" at bounding box center [676, 559] width 741 height 40
